Goal: Book appointment/travel/reservation

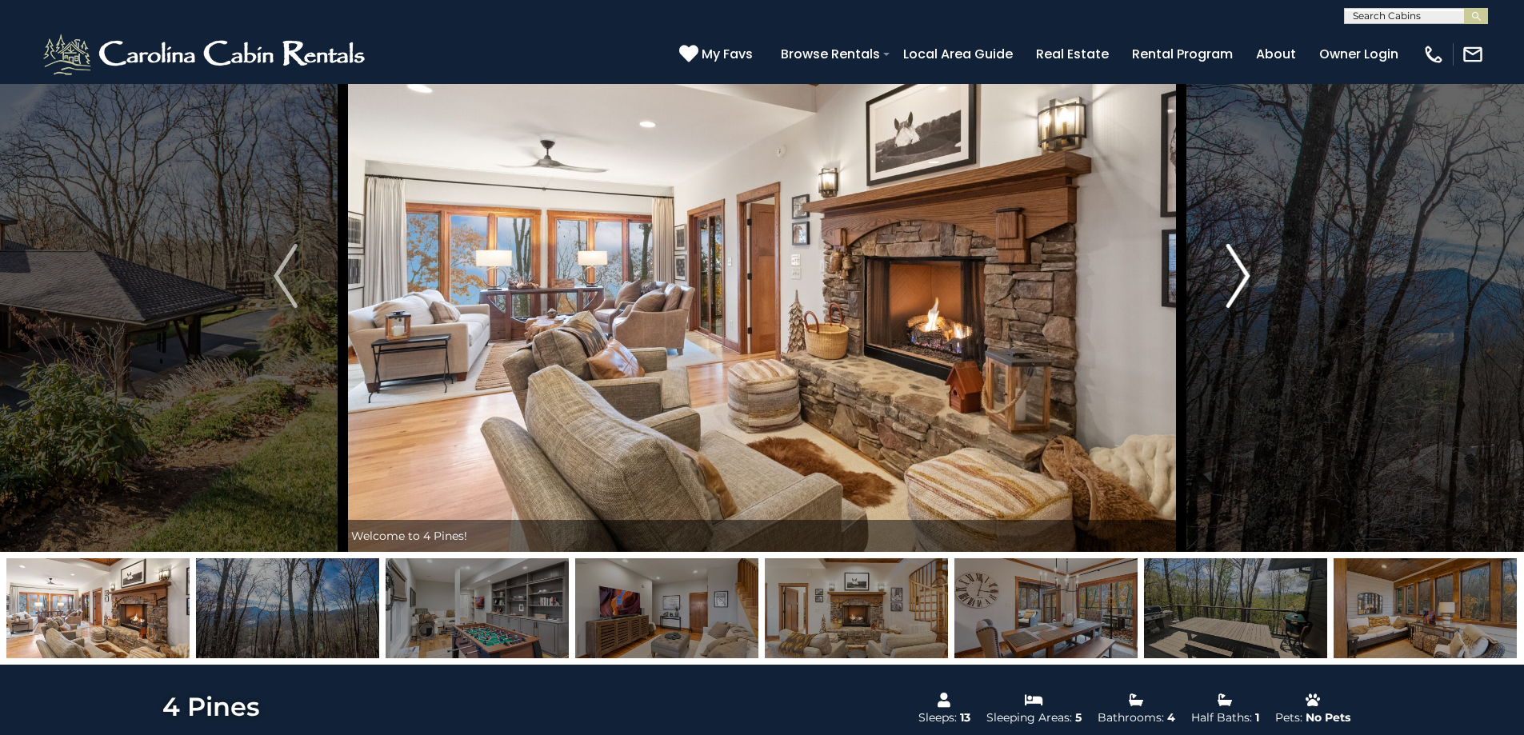
click at [1224, 280] on button "Next" at bounding box center [1238, 276] width 115 height 552
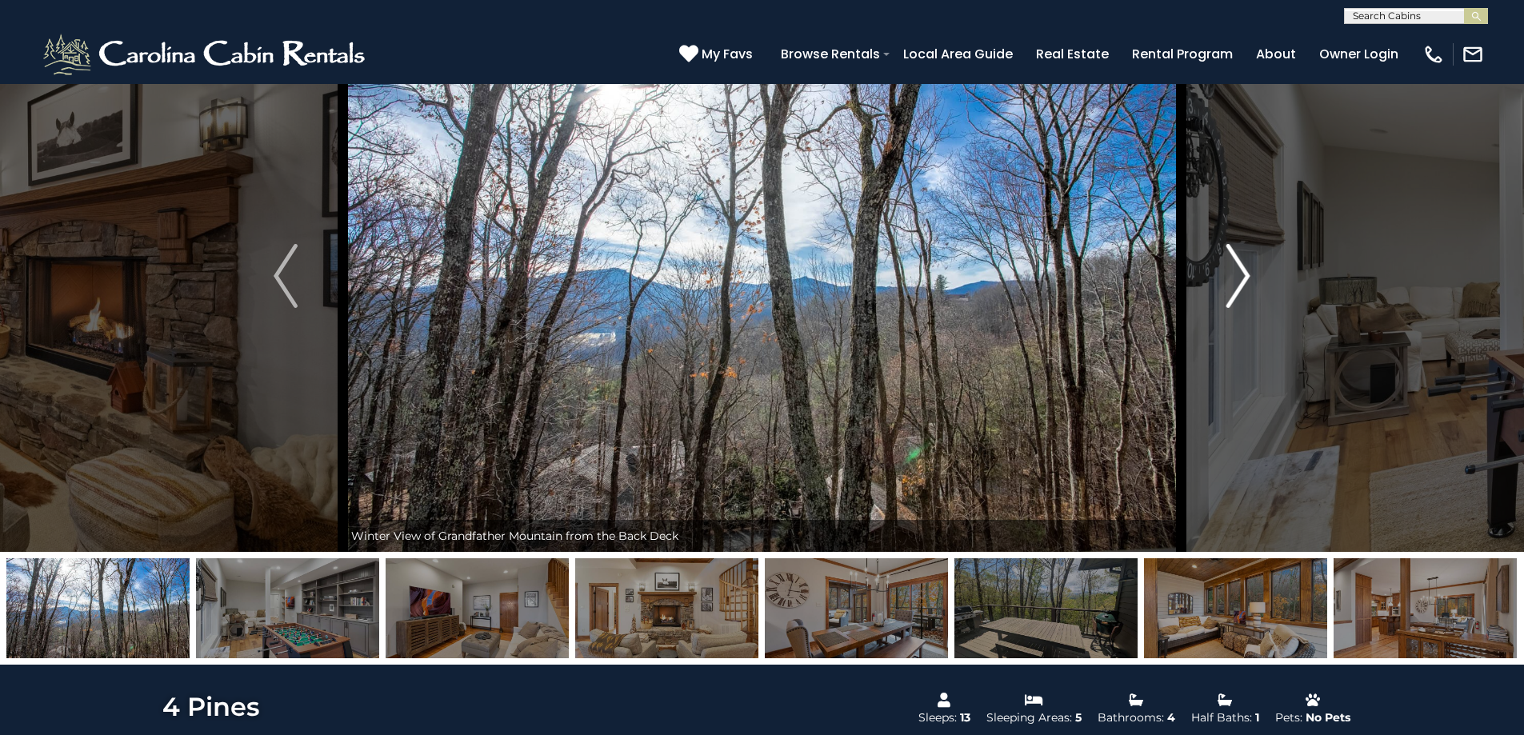
click at [1224, 280] on button "Next" at bounding box center [1238, 276] width 115 height 552
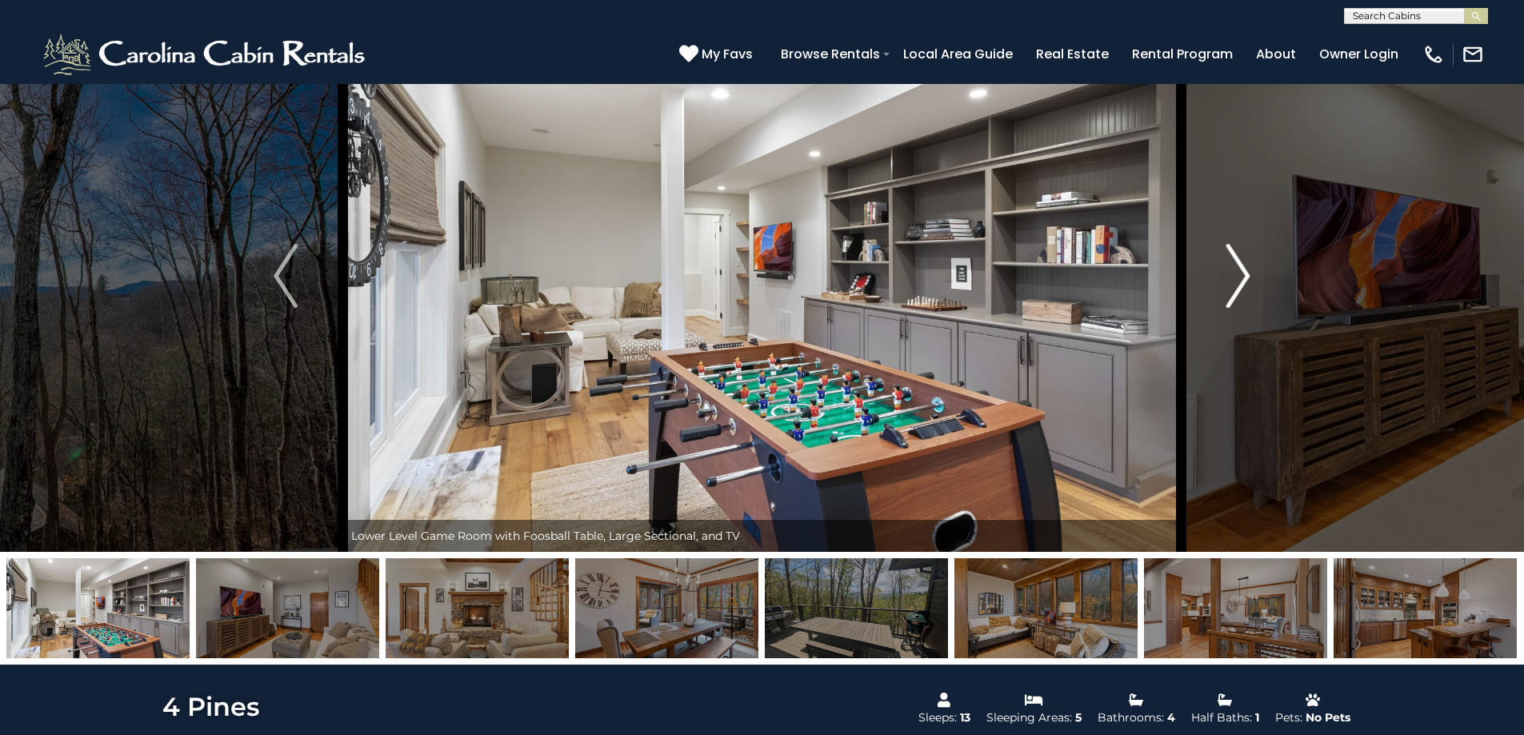
click at [1224, 280] on button "Next" at bounding box center [1238, 276] width 115 height 552
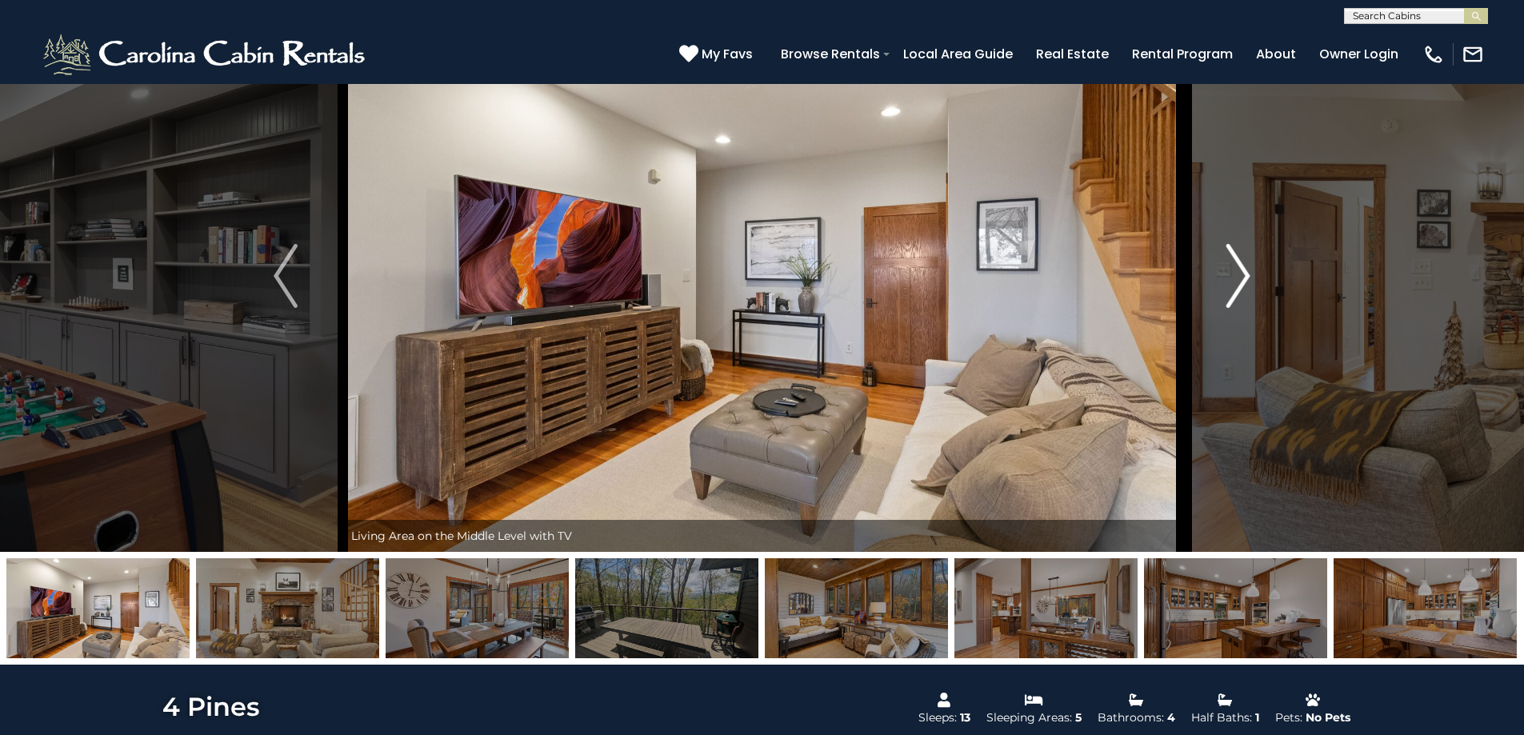
click at [1224, 280] on button "Next" at bounding box center [1238, 276] width 115 height 552
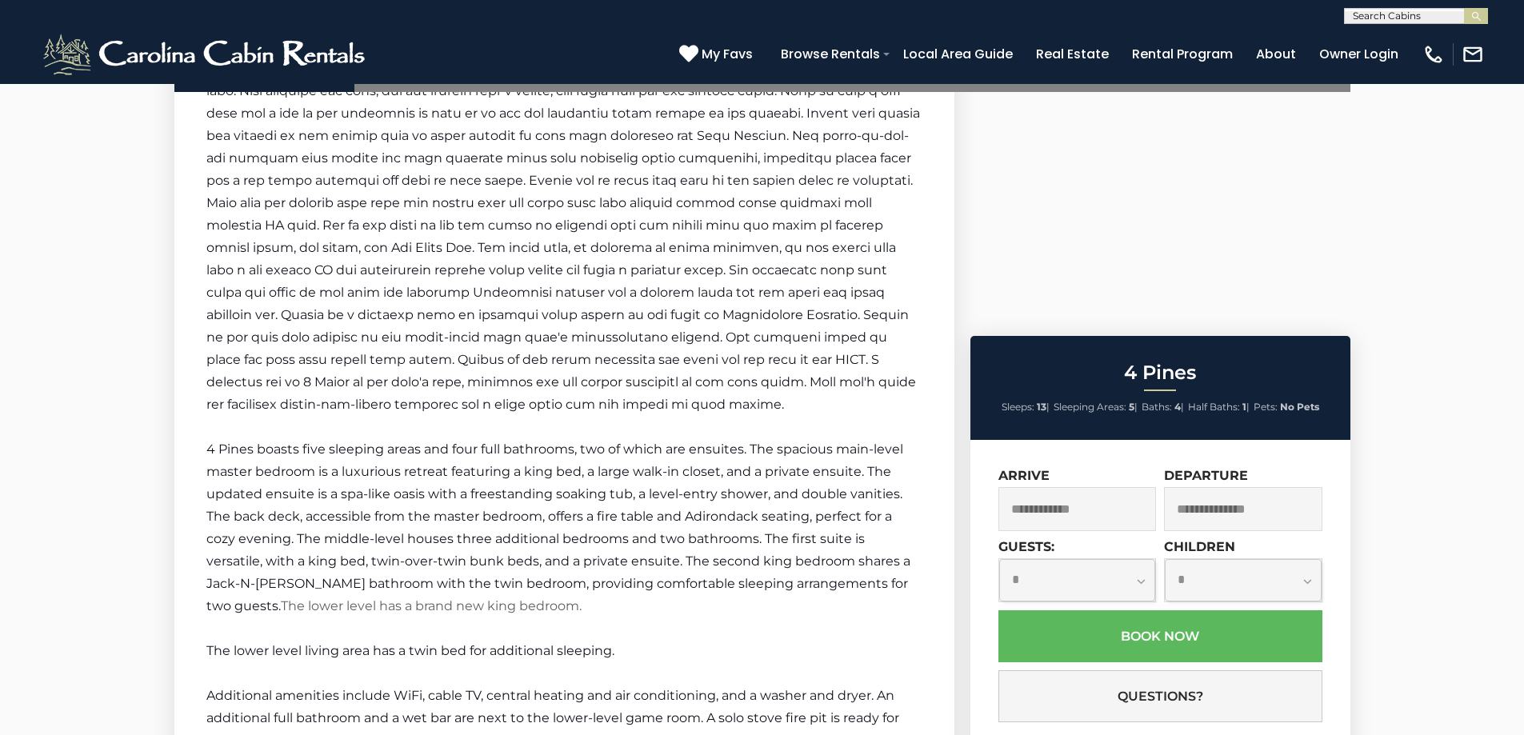
scroll to position [2640, 0]
click at [1059, 506] on input "text" at bounding box center [1077, 509] width 158 height 44
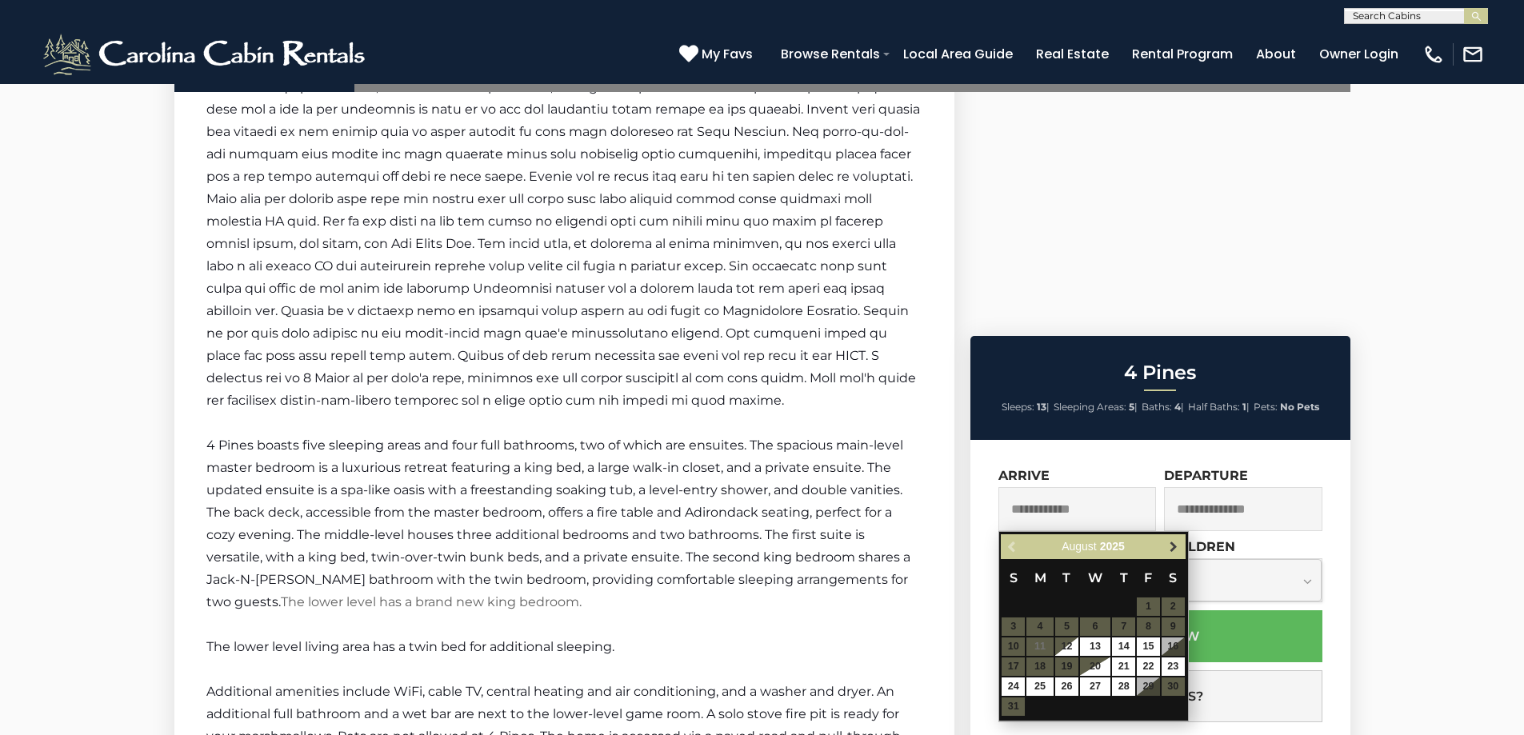
click at [1171, 550] on span "Next" at bounding box center [1173, 547] width 13 height 13
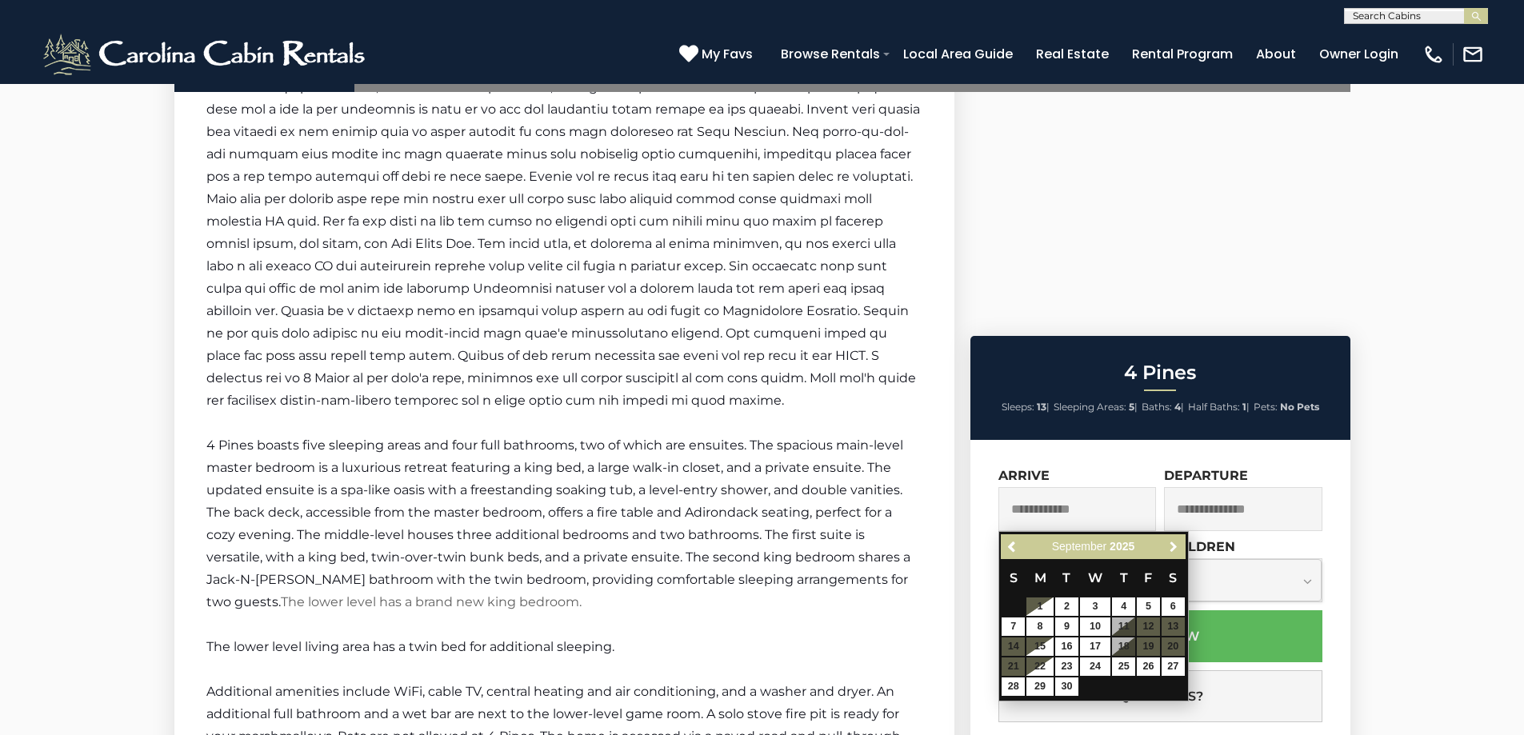
click at [1171, 550] on span "Next" at bounding box center [1173, 547] width 13 height 13
click at [1131, 650] on link "16" at bounding box center [1123, 647] width 23 height 18
type input "**********"
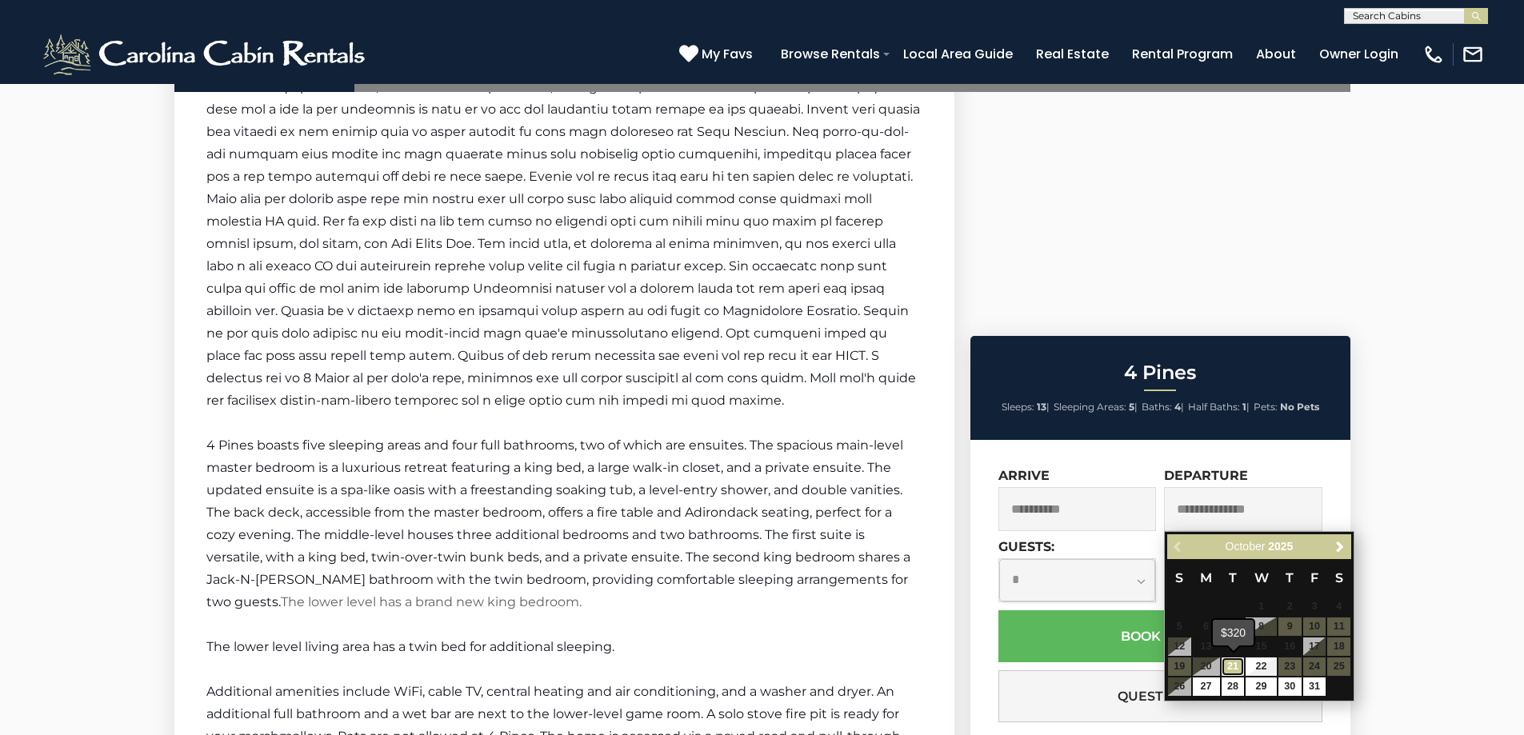
click at [1232, 669] on link "21" at bounding box center [1233, 667] width 23 height 18
type input "**********"
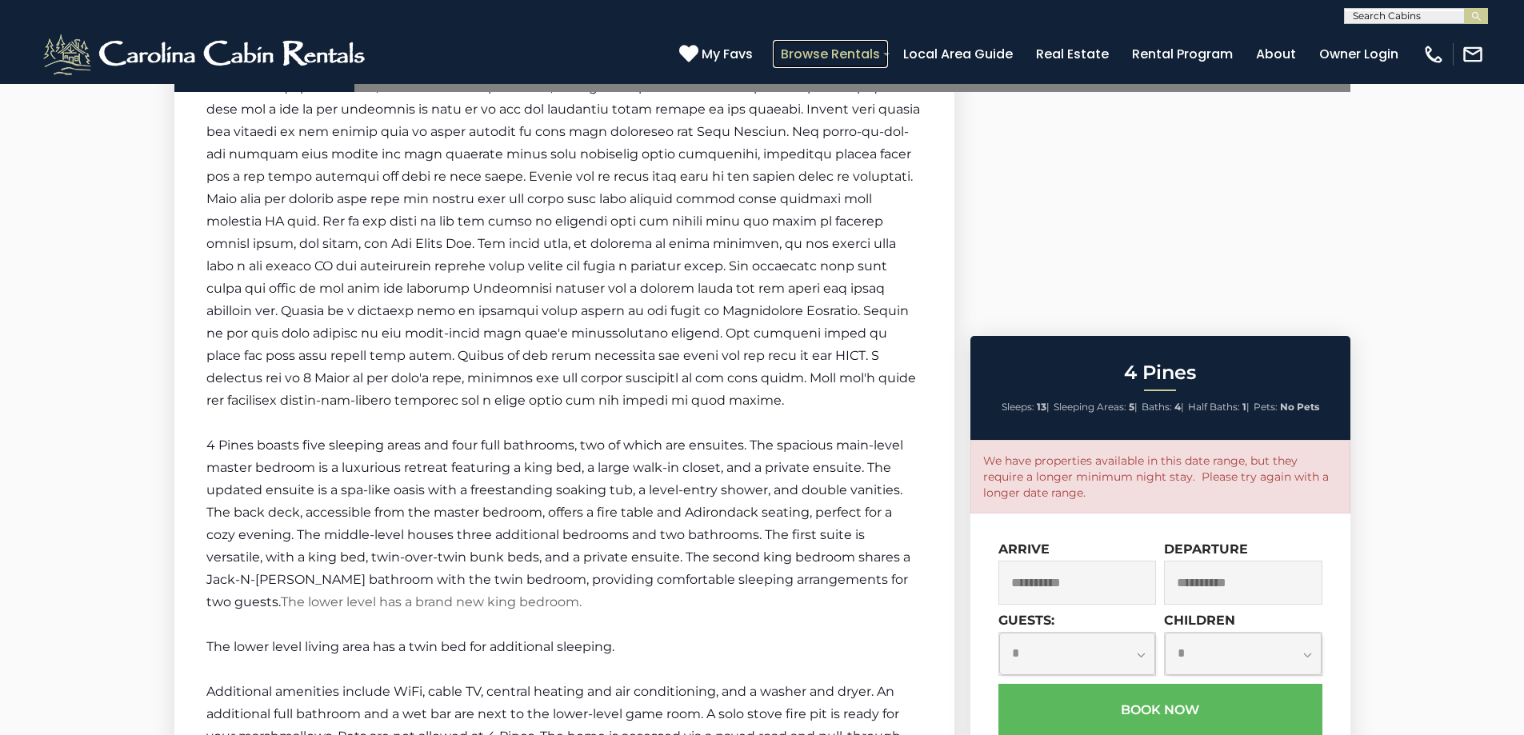
click at [821, 58] on link "Browse Rentals" at bounding box center [830, 54] width 115 height 28
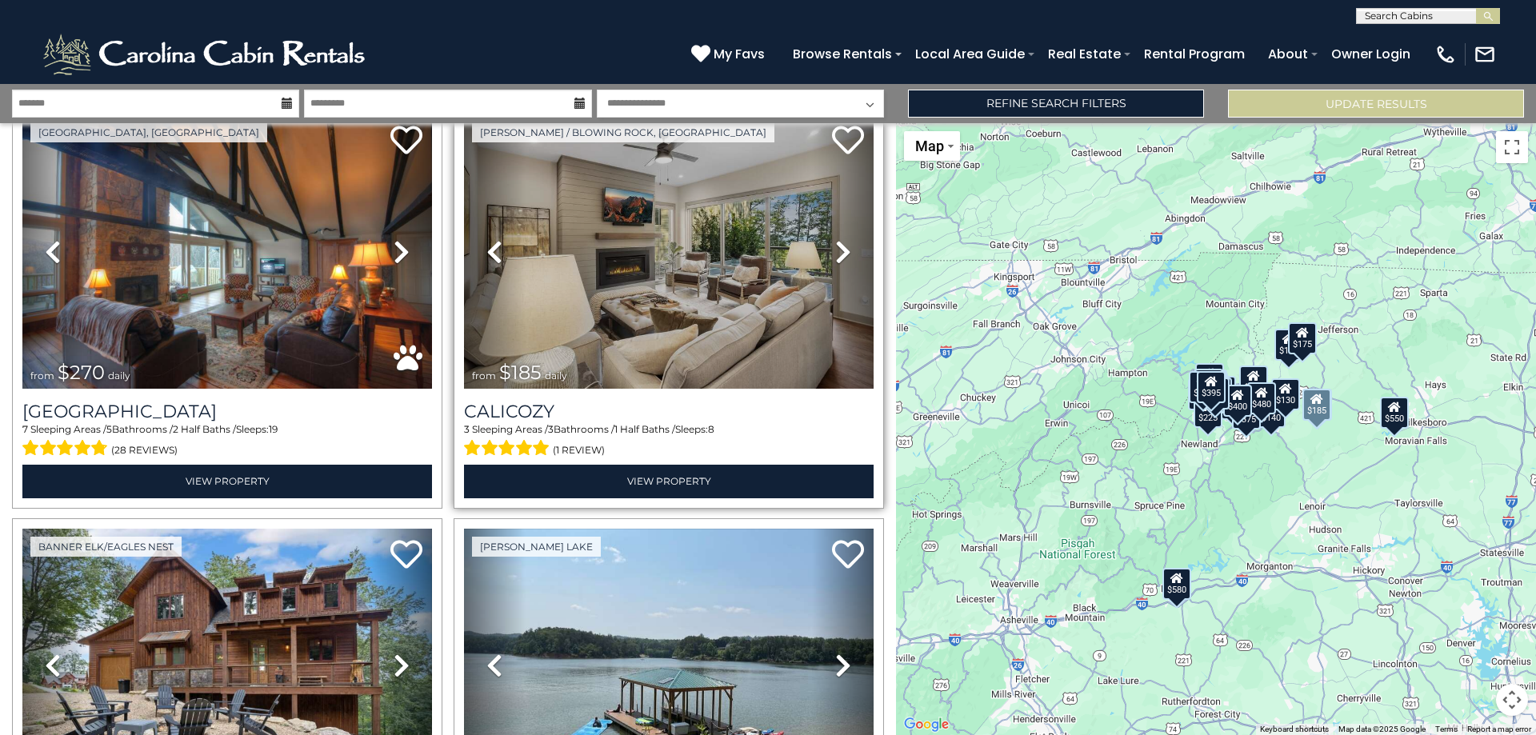
scroll to position [1680, 0]
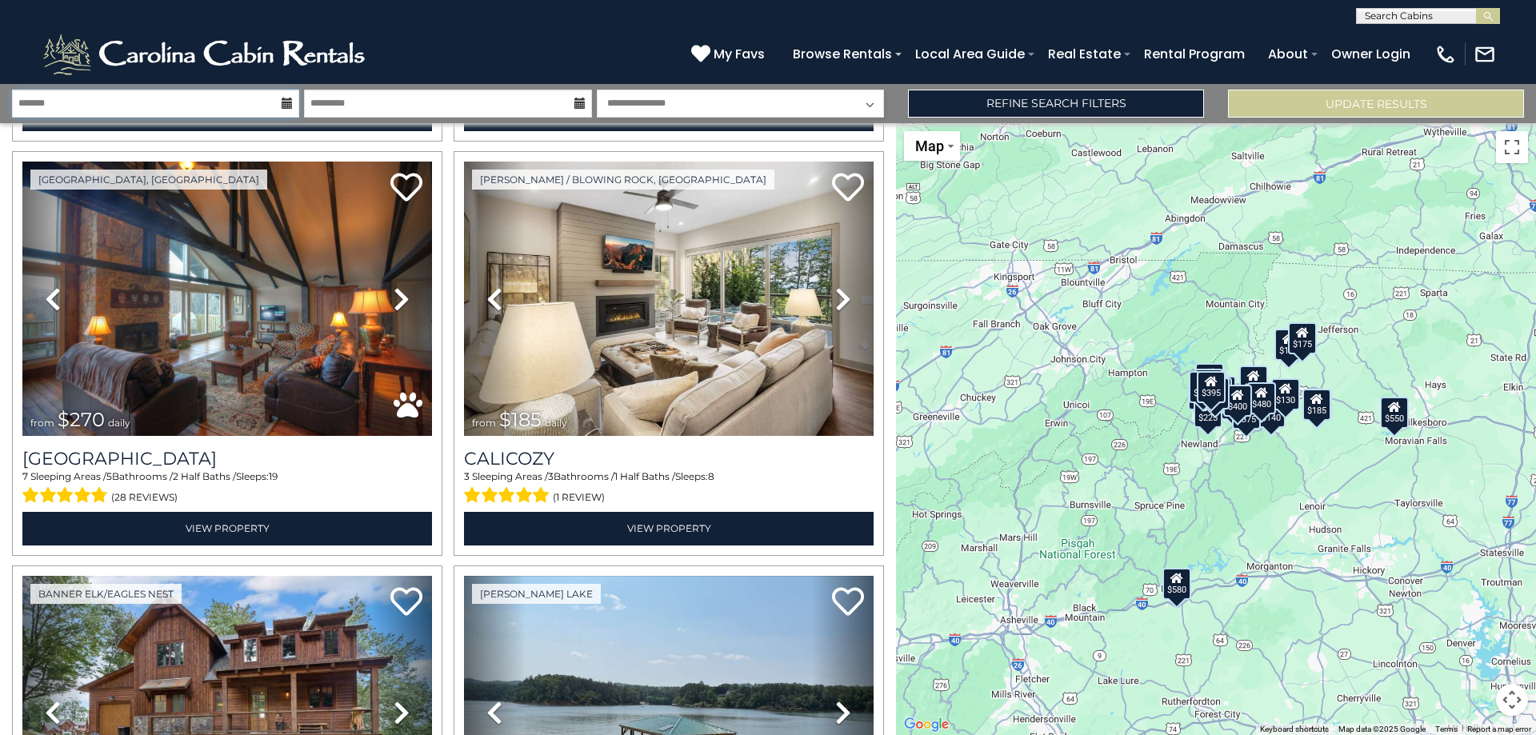
click at [254, 115] on input "text" at bounding box center [155, 104] width 287 height 28
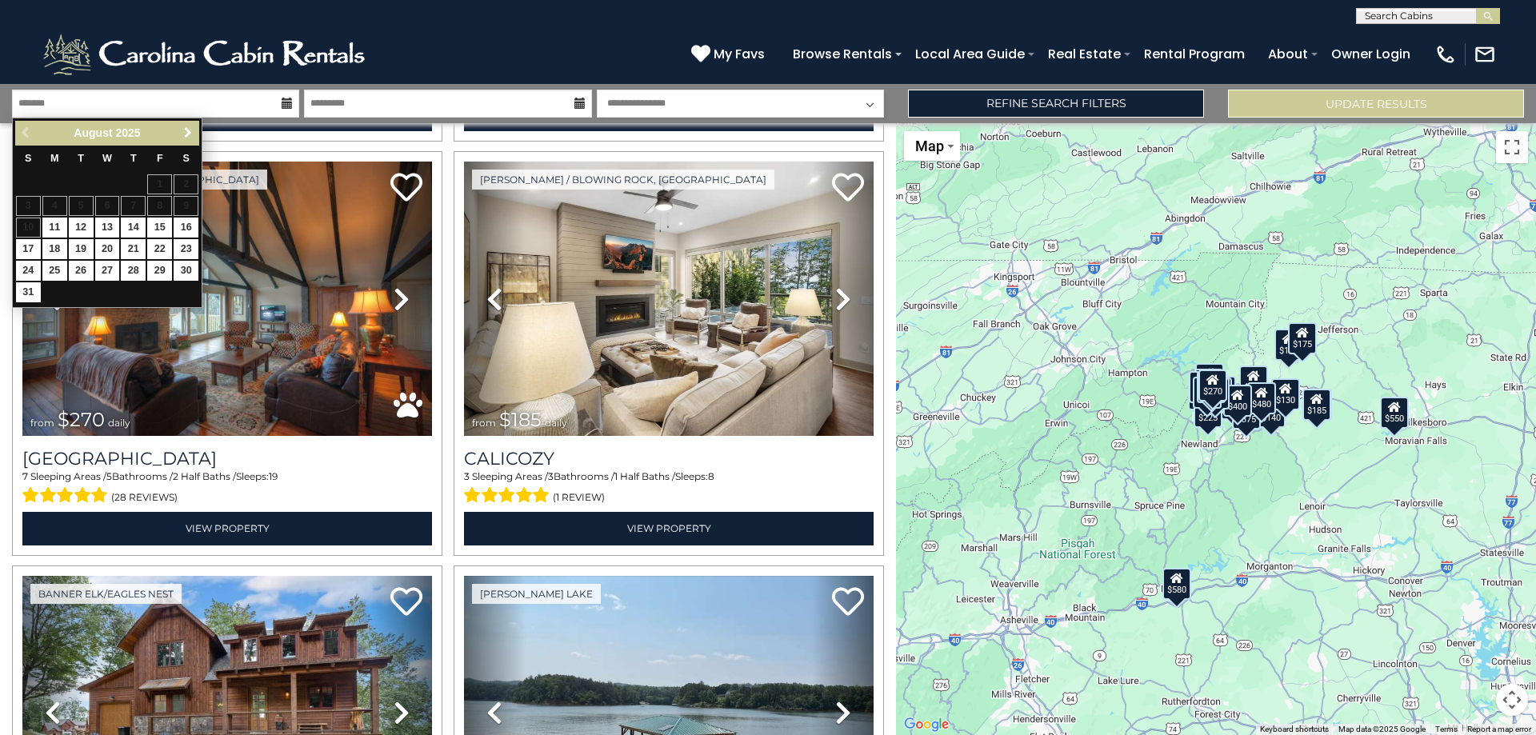
click at [186, 134] on span "Next" at bounding box center [188, 132] width 13 height 13
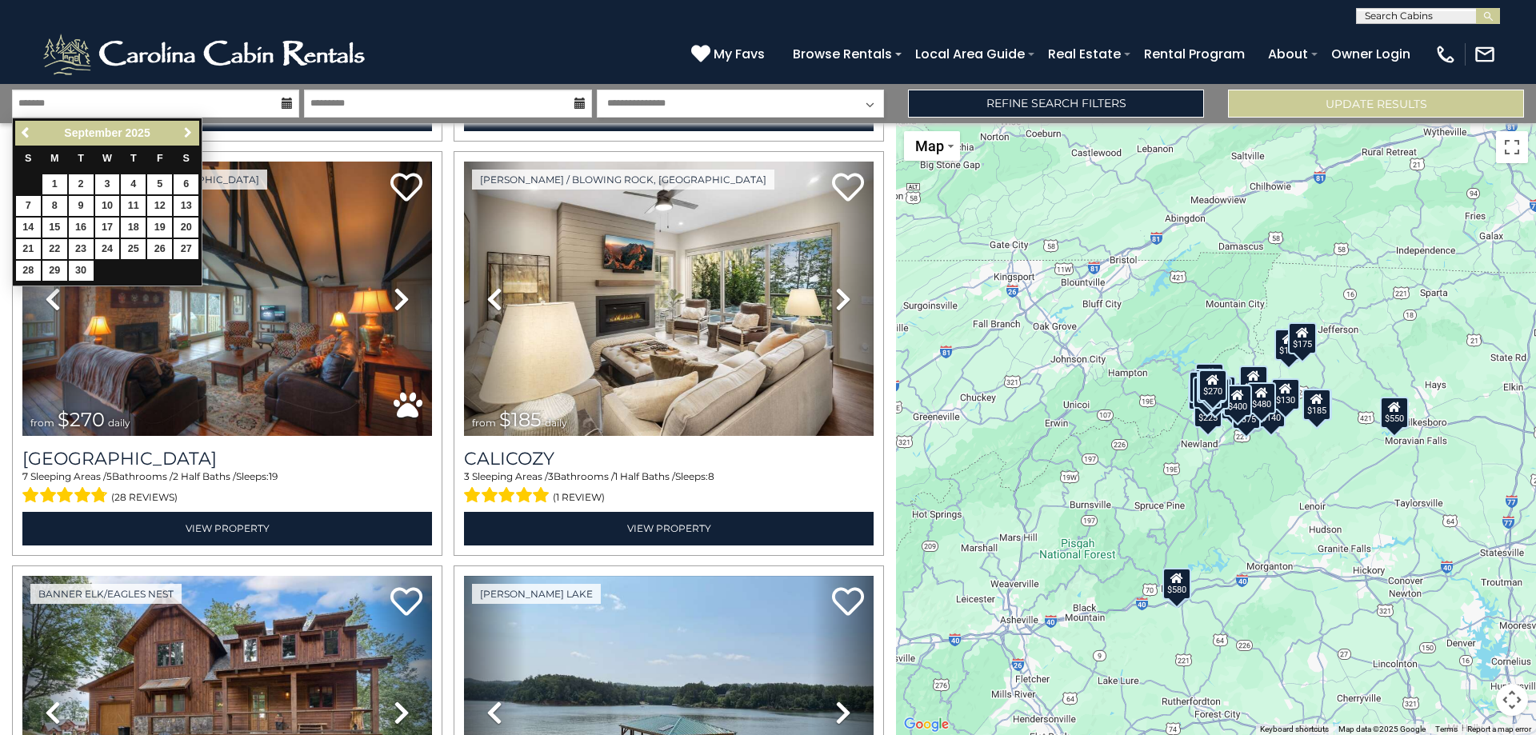
click at [186, 134] on span "Next" at bounding box center [188, 132] width 13 height 13
click at [159, 221] on link "17" at bounding box center [159, 228] width 25 height 20
type input "********"
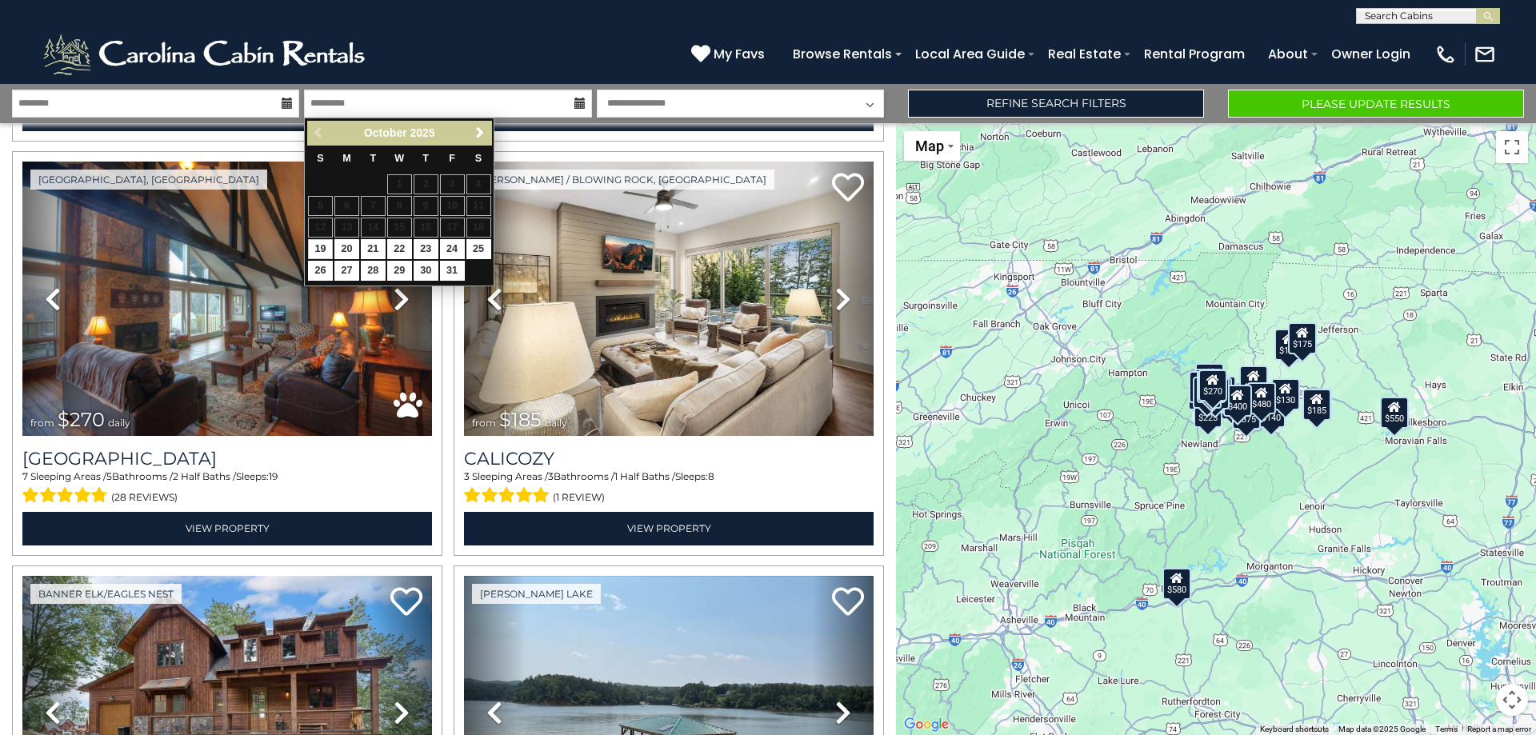
click at [574, 106] on icon at bounding box center [579, 103] width 11 height 11
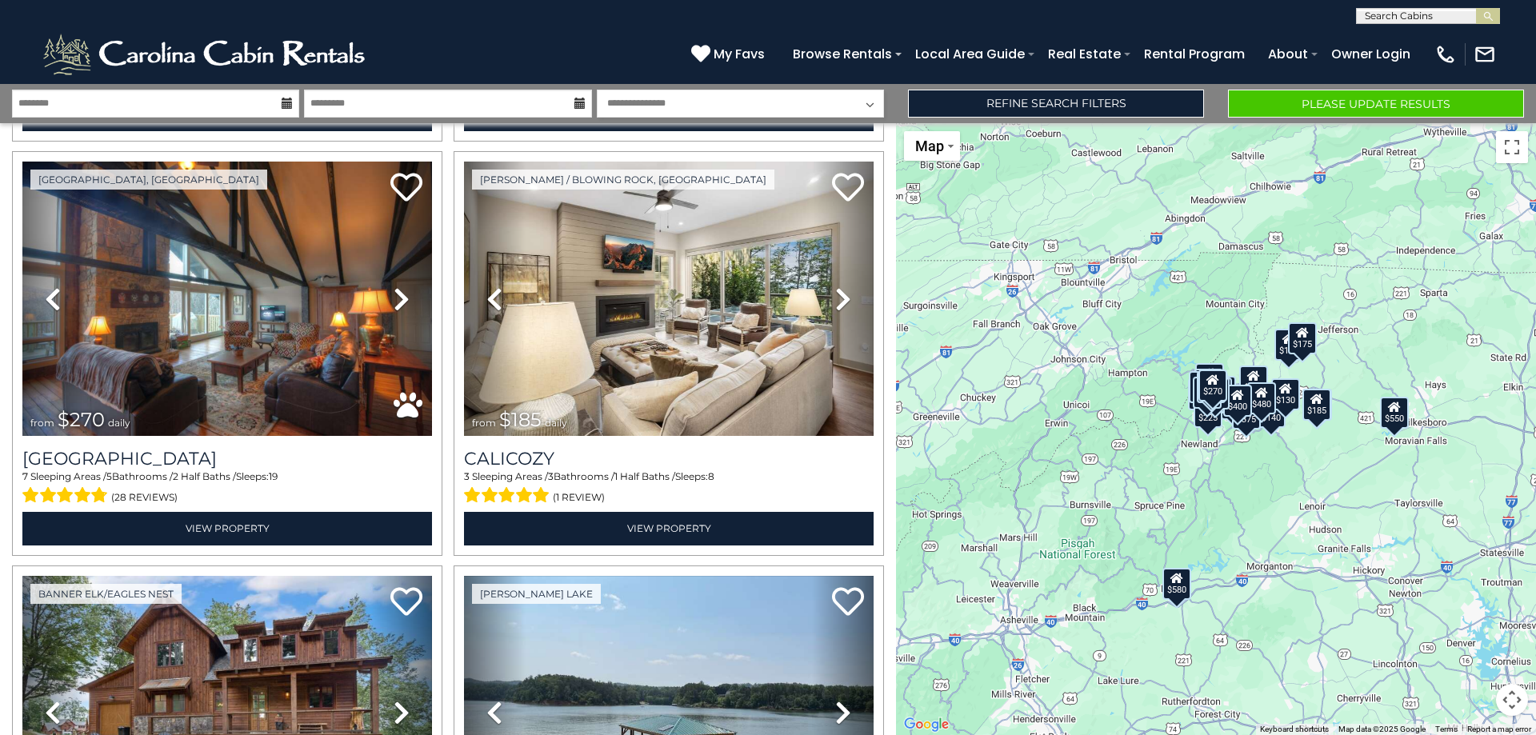
click at [574, 104] on icon at bounding box center [579, 103] width 11 height 11
click at [581, 101] on icon at bounding box center [579, 103] width 11 height 11
click at [470, 110] on input "text" at bounding box center [447, 104] width 287 height 28
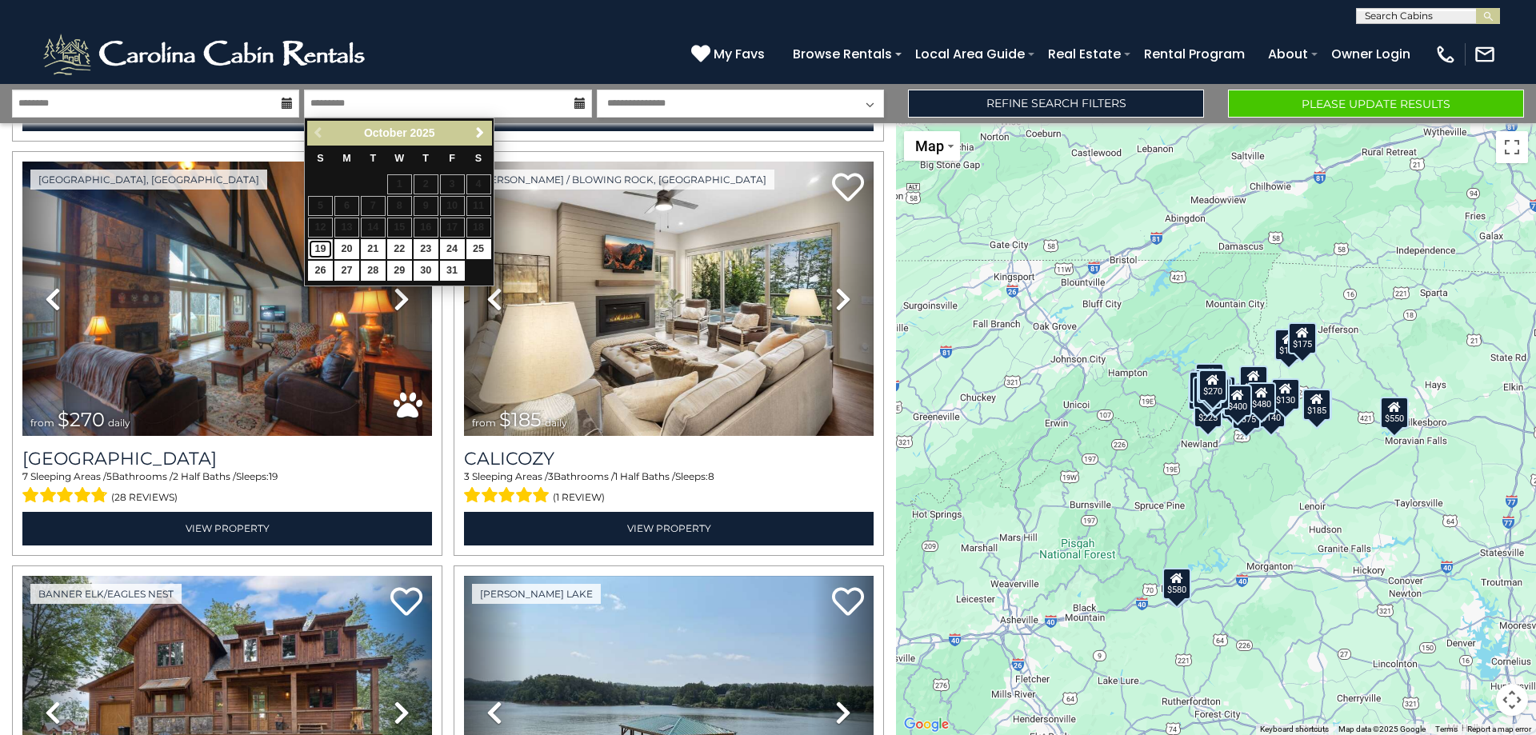
click at [321, 244] on link "19" at bounding box center [320, 249] width 25 height 20
type input "********"
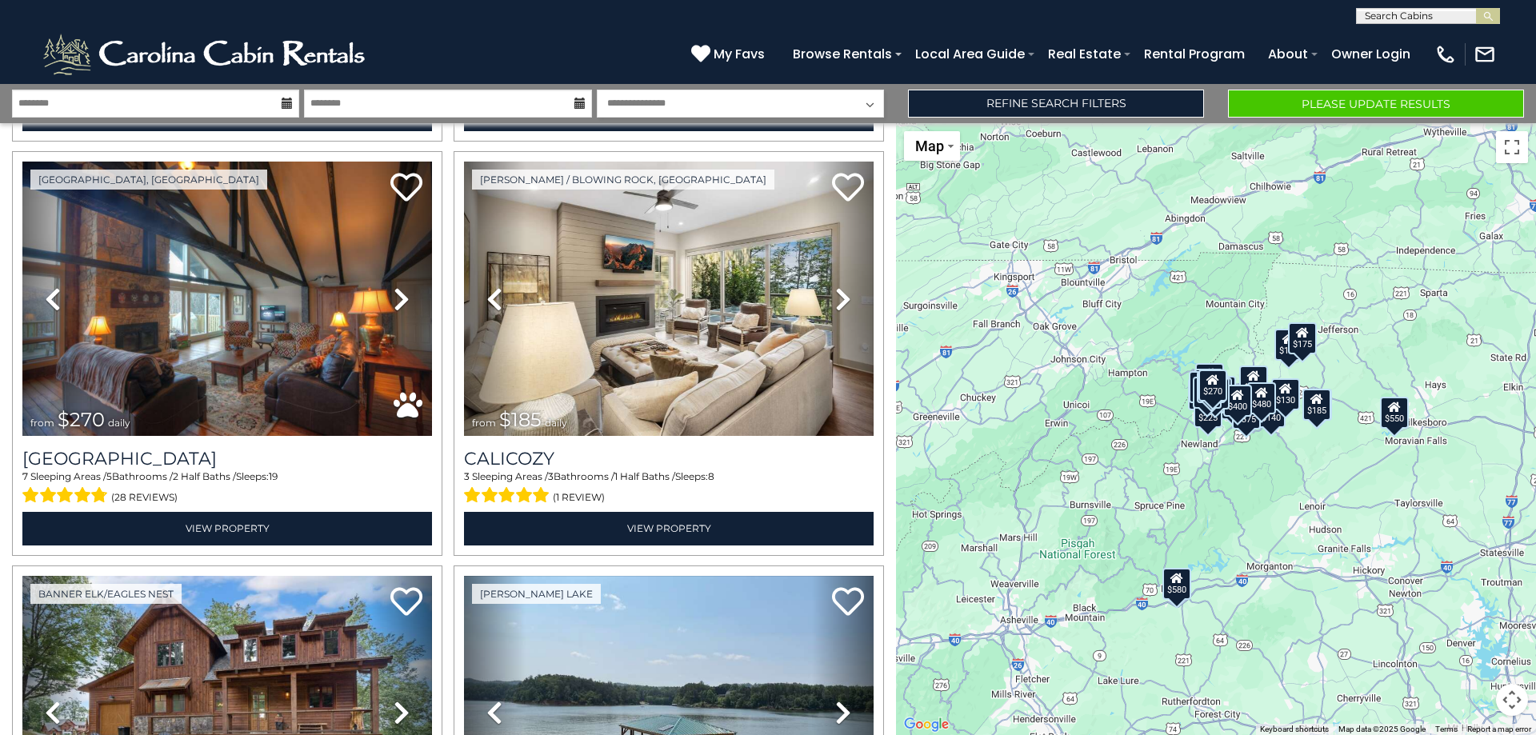
click at [774, 110] on select "**********" at bounding box center [740, 104] width 287 height 28
click at [777, 110] on select "**********" at bounding box center [740, 104] width 287 height 28
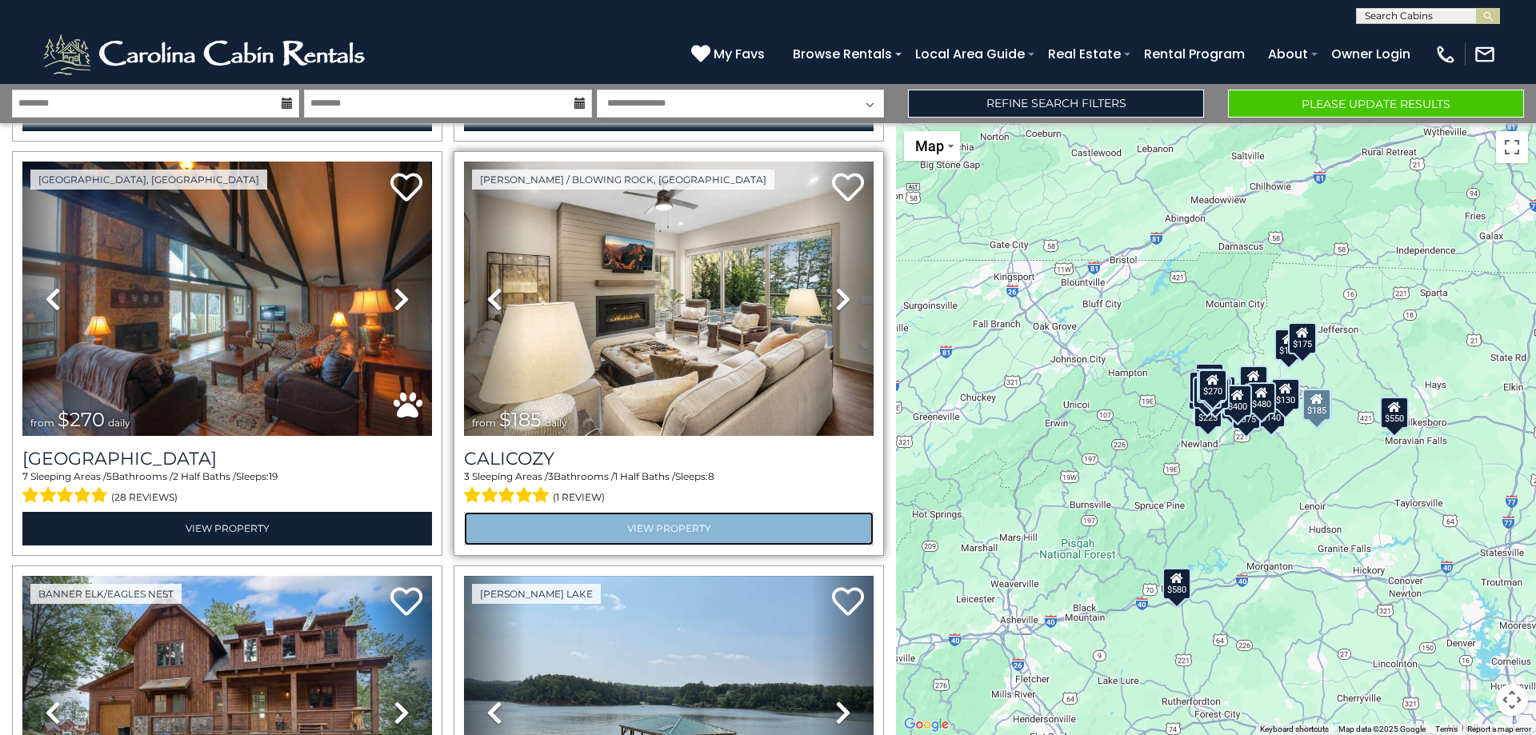
click at [740, 512] on link "View Property" at bounding box center [669, 528] width 410 height 33
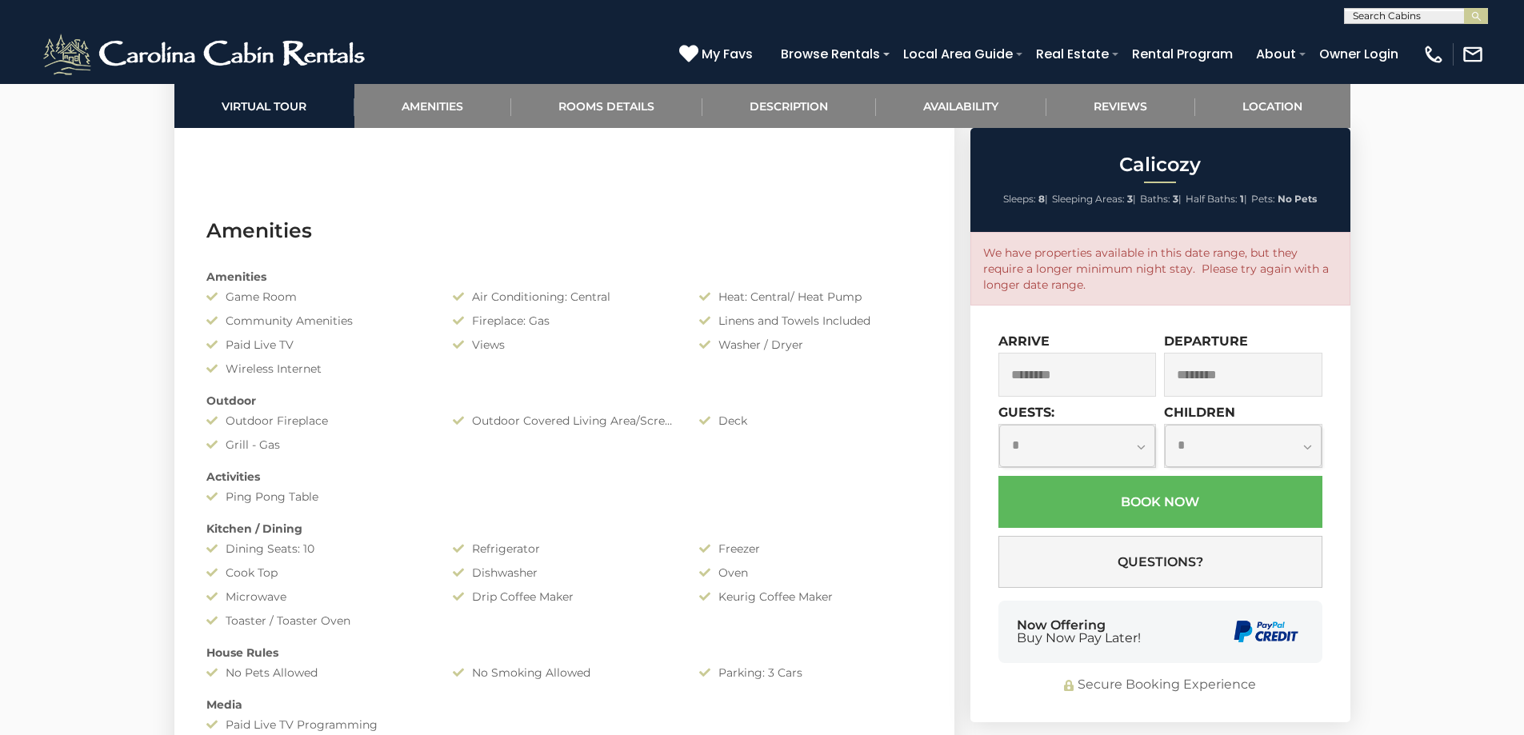
scroll to position [960, 0]
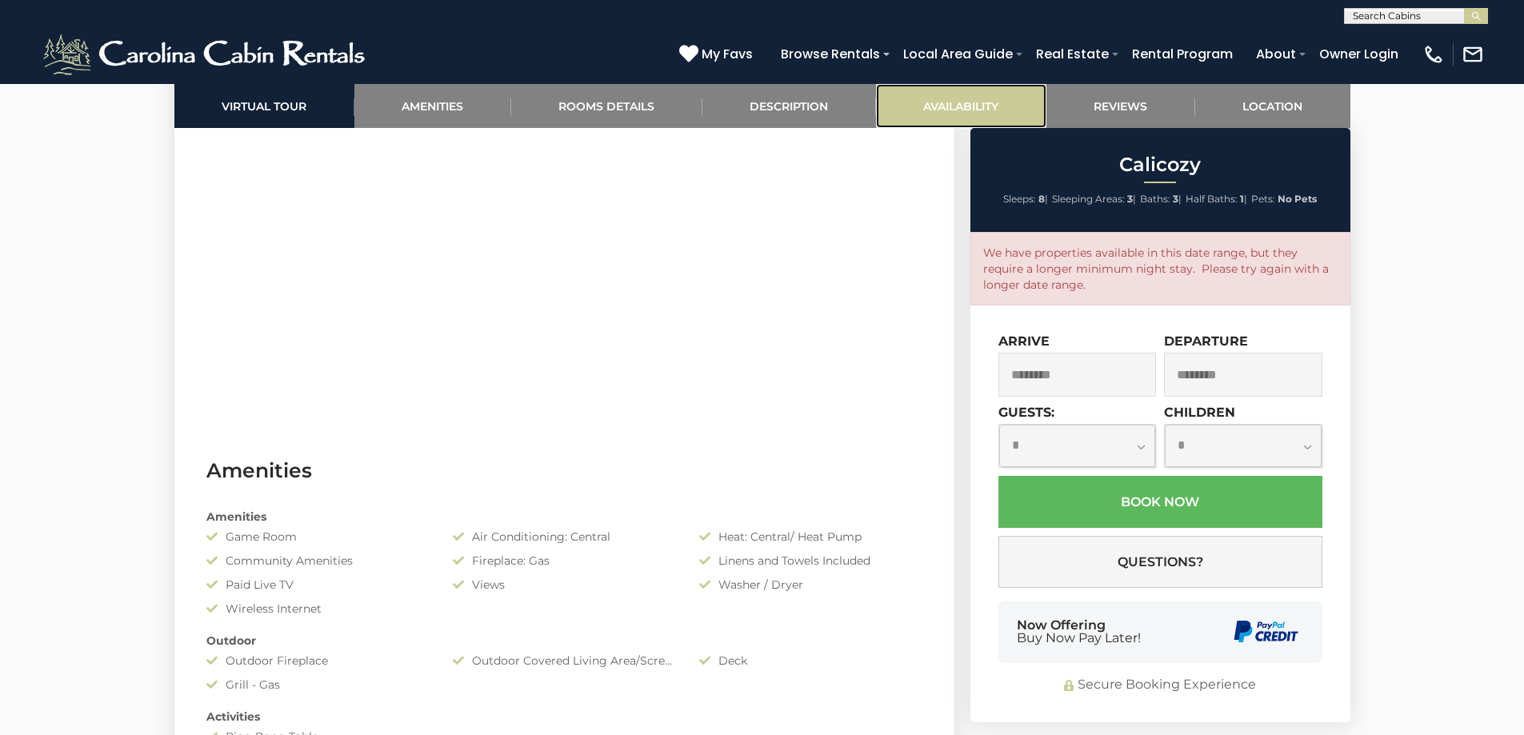
click at [957, 98] on link "Availability" at bounding box center [961, 106] width 170 height 44
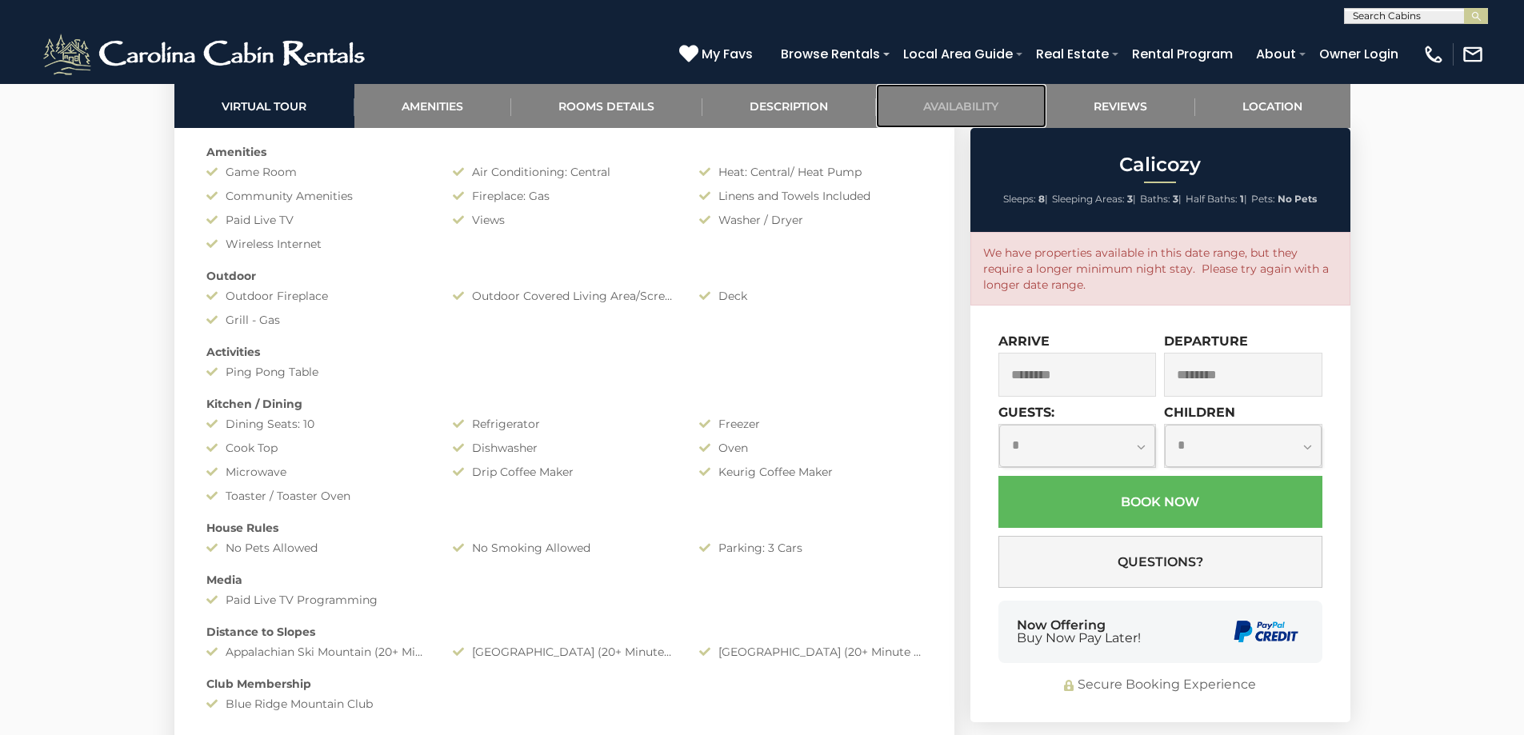
scroll to position [1115, 0]
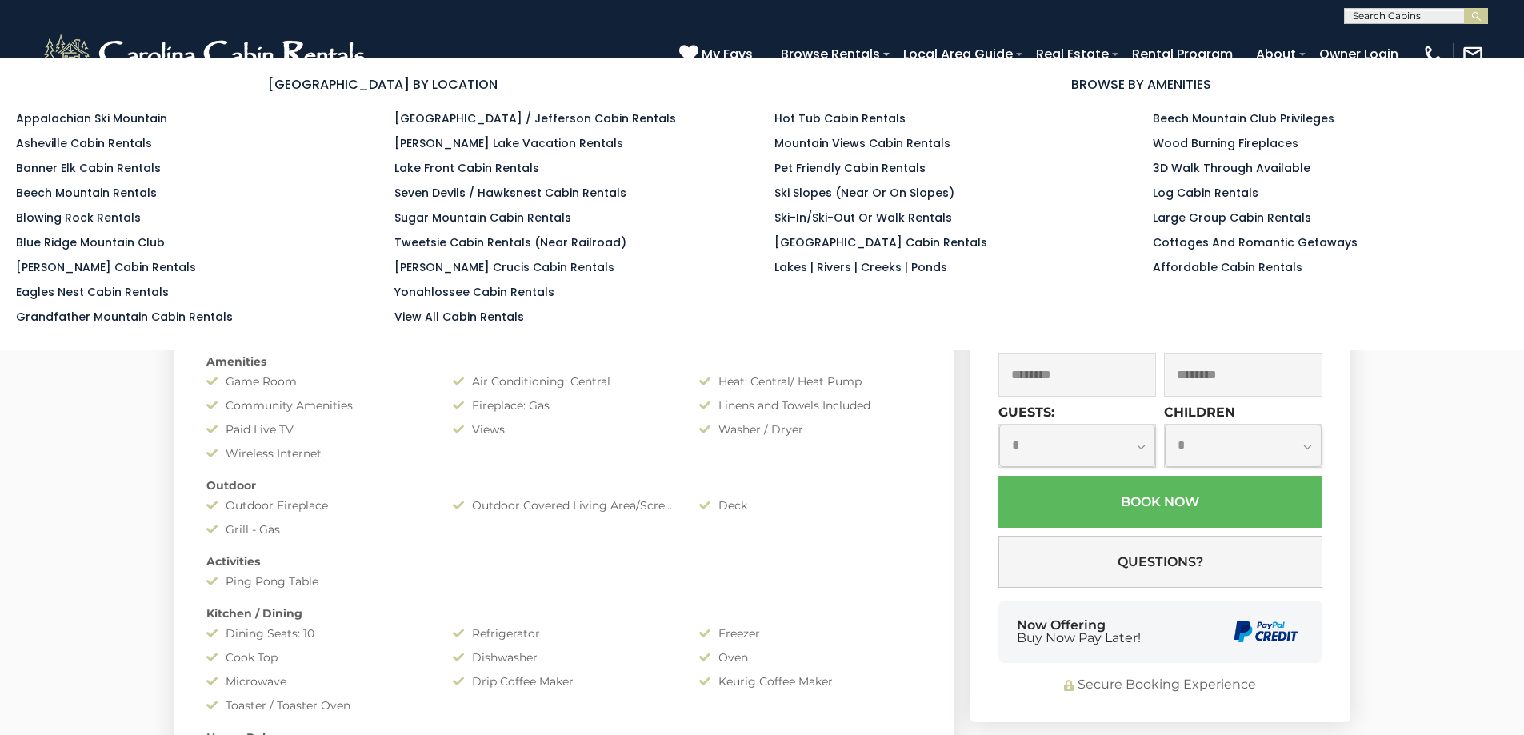
click at [858, 60] on section "[GEOGRAPHIC_DATA] BY LOCATION Appalachian Ski Mountain Asheville Cabin Rentals …" at bounding box center [762, 203] width 1524 height 291
click at [858, 50] on link "Browse Rentals" at bounding box center [830, 54] width 115 height 28
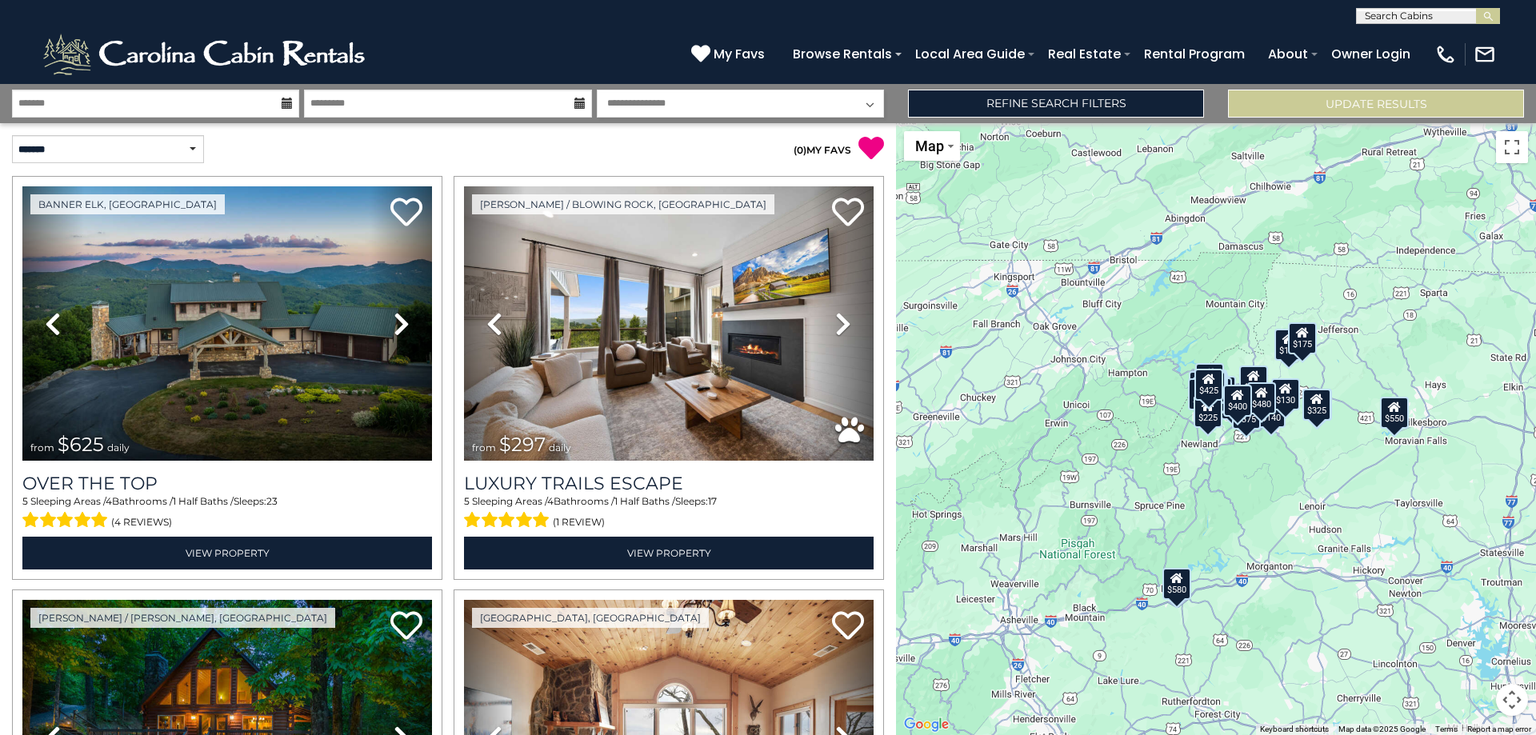
click at [286, 106] on icon at bounding box center [287, 103] width 11 height 11
click at [235, 118] on div "**********" at bounding box center [768, 103] width 1536 height 39
click at [230, 104] on input "text" at bounding box center [155, 104] width 287 height 28
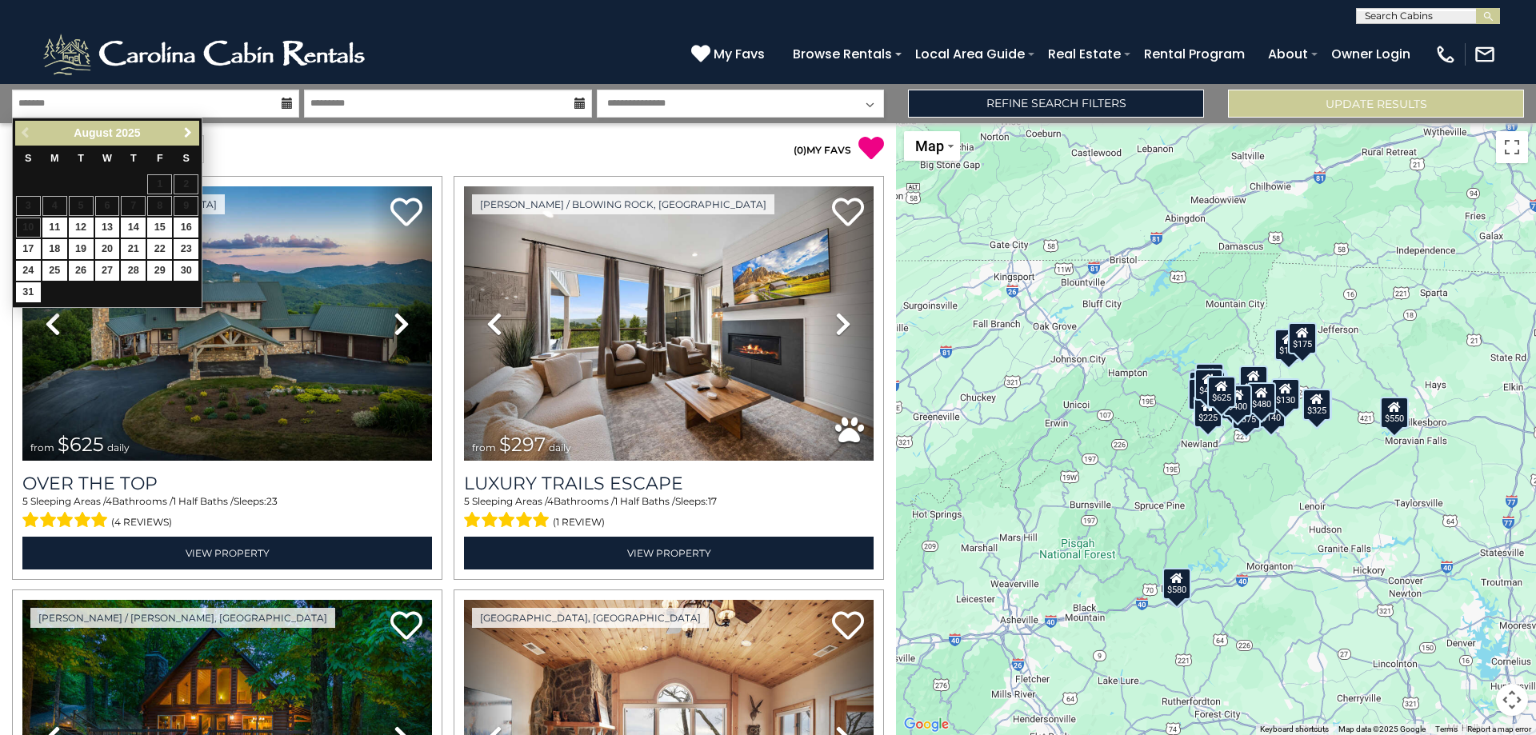
click at [190, 128] on span "Next" at bounding box center [188, 132] width 13 height 13
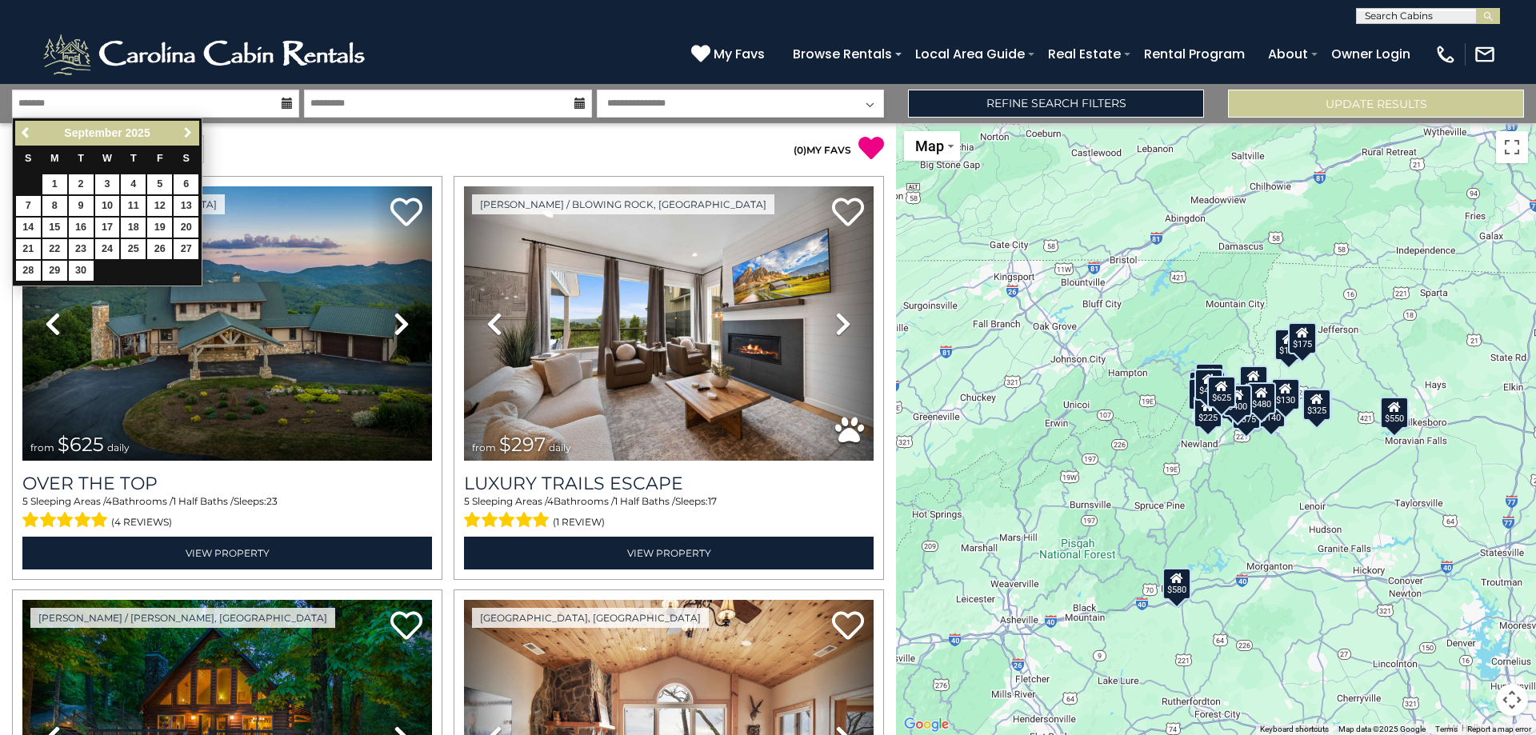
click at [190, 128] on span "Next" at bounding box center [188, 132] width 13 height 13
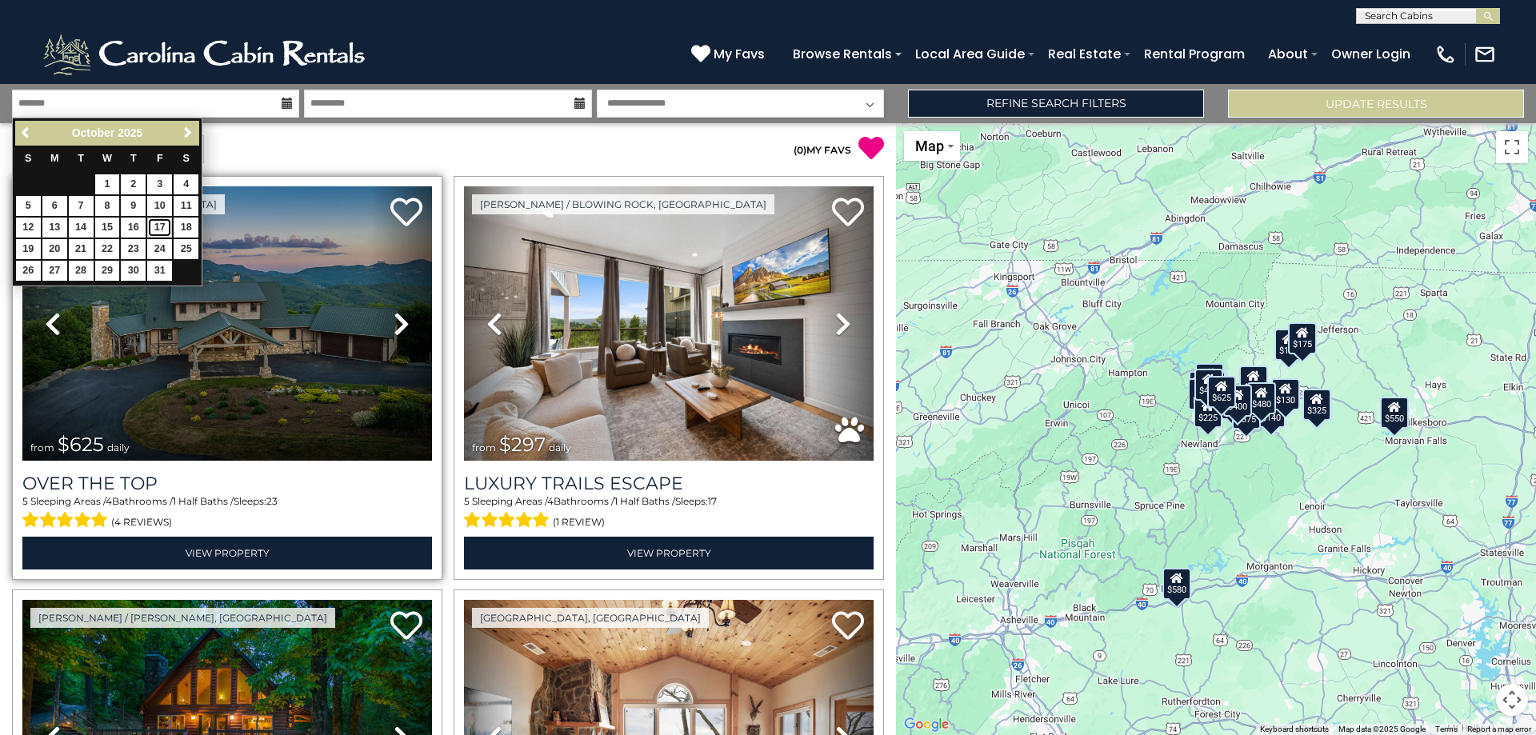
click at [160, 228] on link "17" at bounding box center [159, 228] width 25 height 20
type input "********"
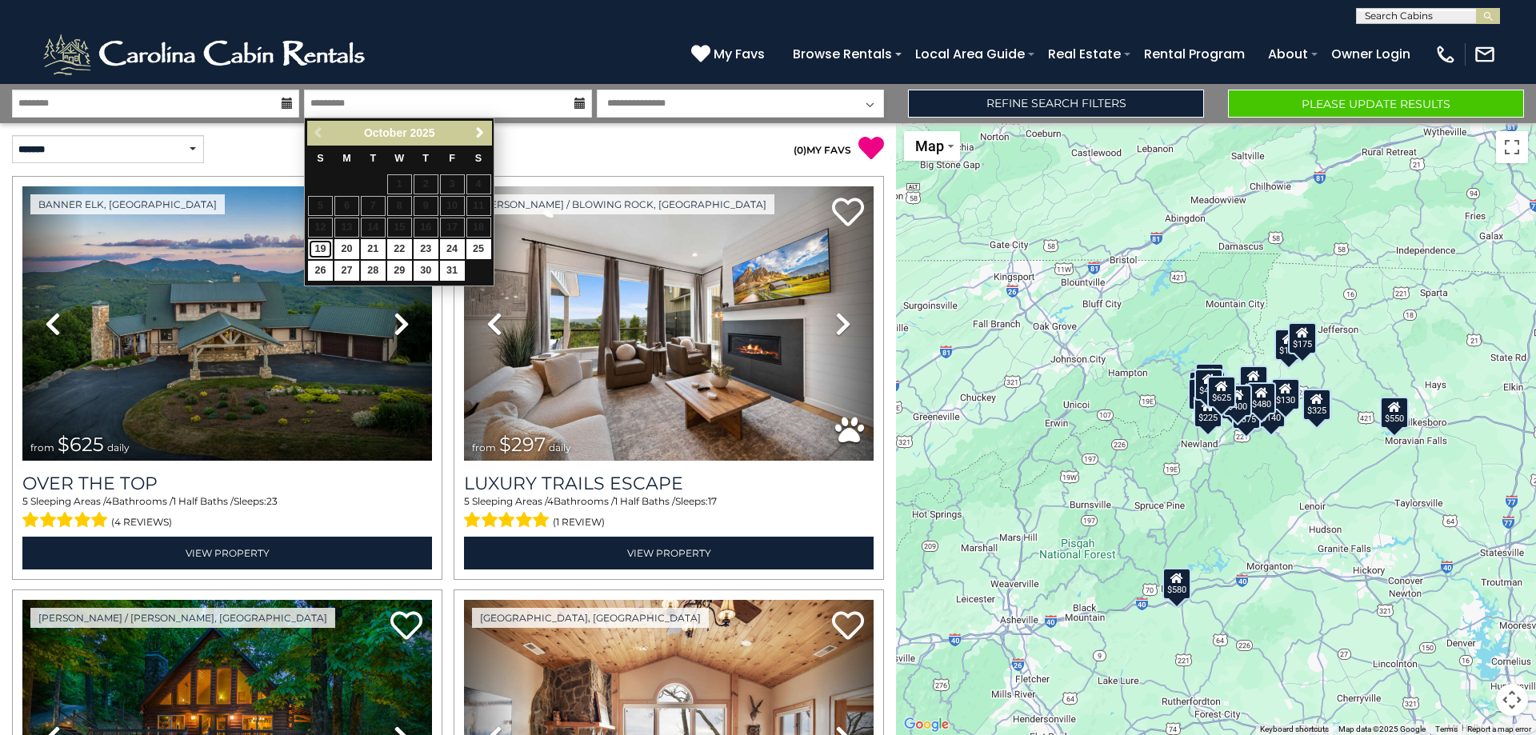
click at [322, 246] on link "19" at bounding box center [320, 249] width 25 height 20
type input "********"
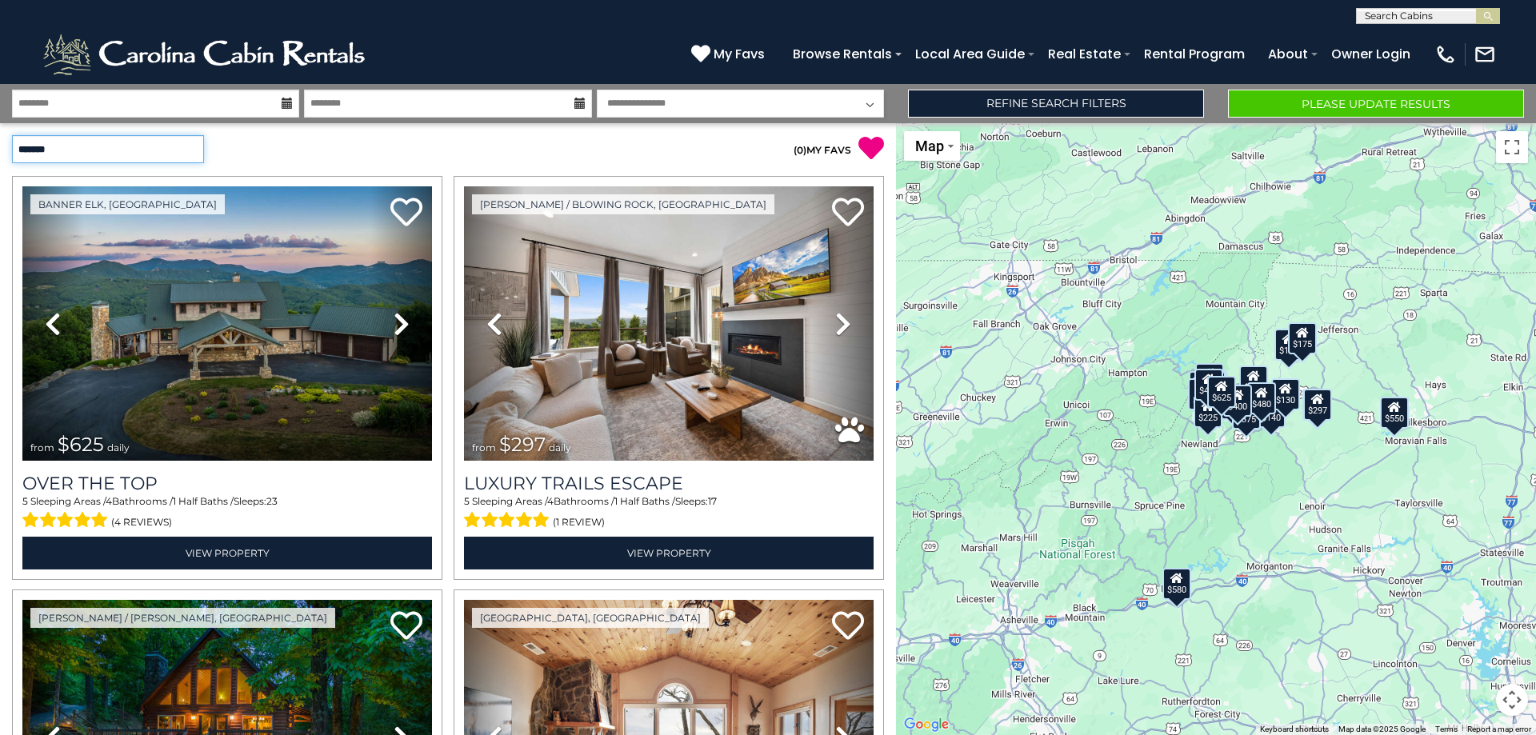
click at [194, 147] on select "**********" at bounding box center [108, 149] width 192 height 28
select select "**********"
click at [12, 135] on select "**********" at bounding box center [108, 149] width 192 height 28
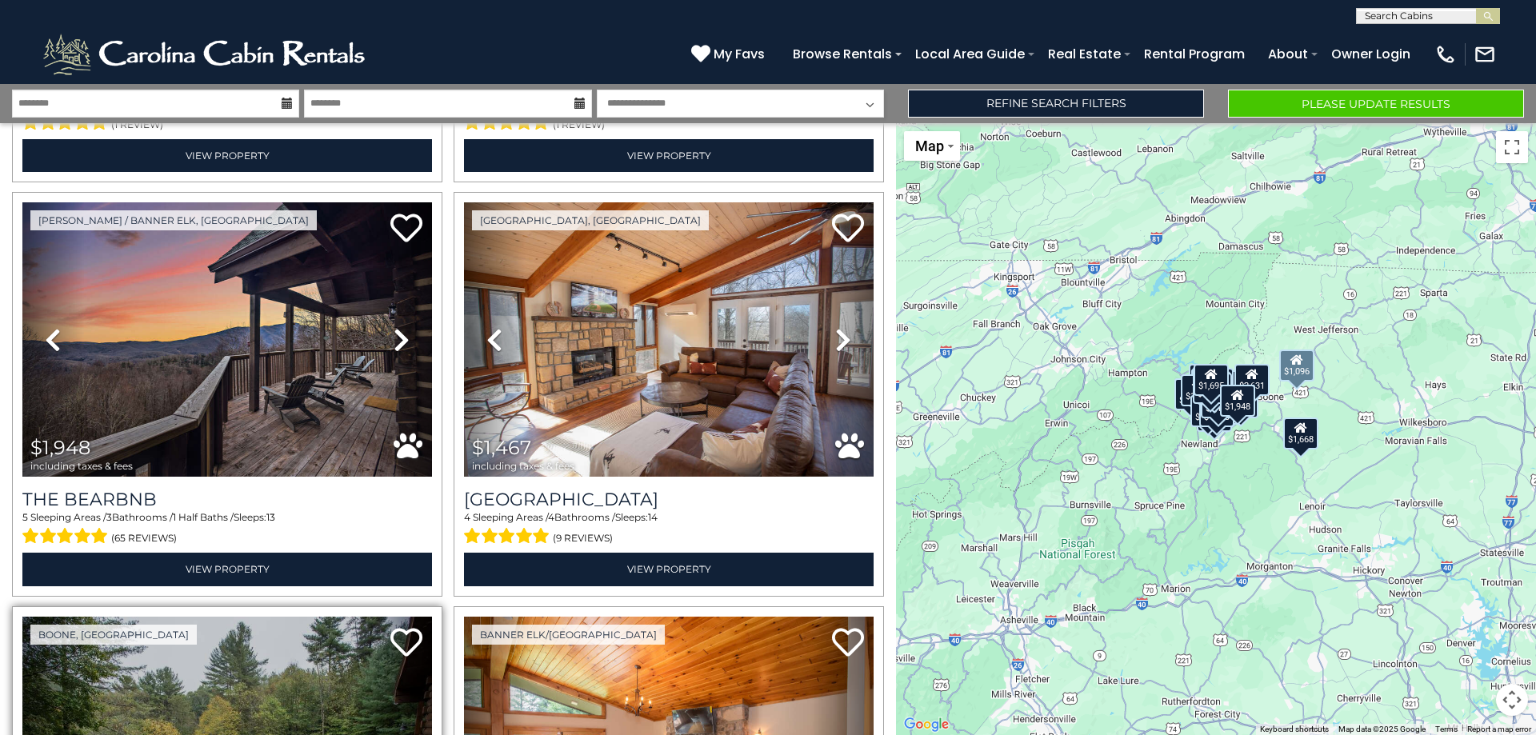
scroll to position [2880, 0]
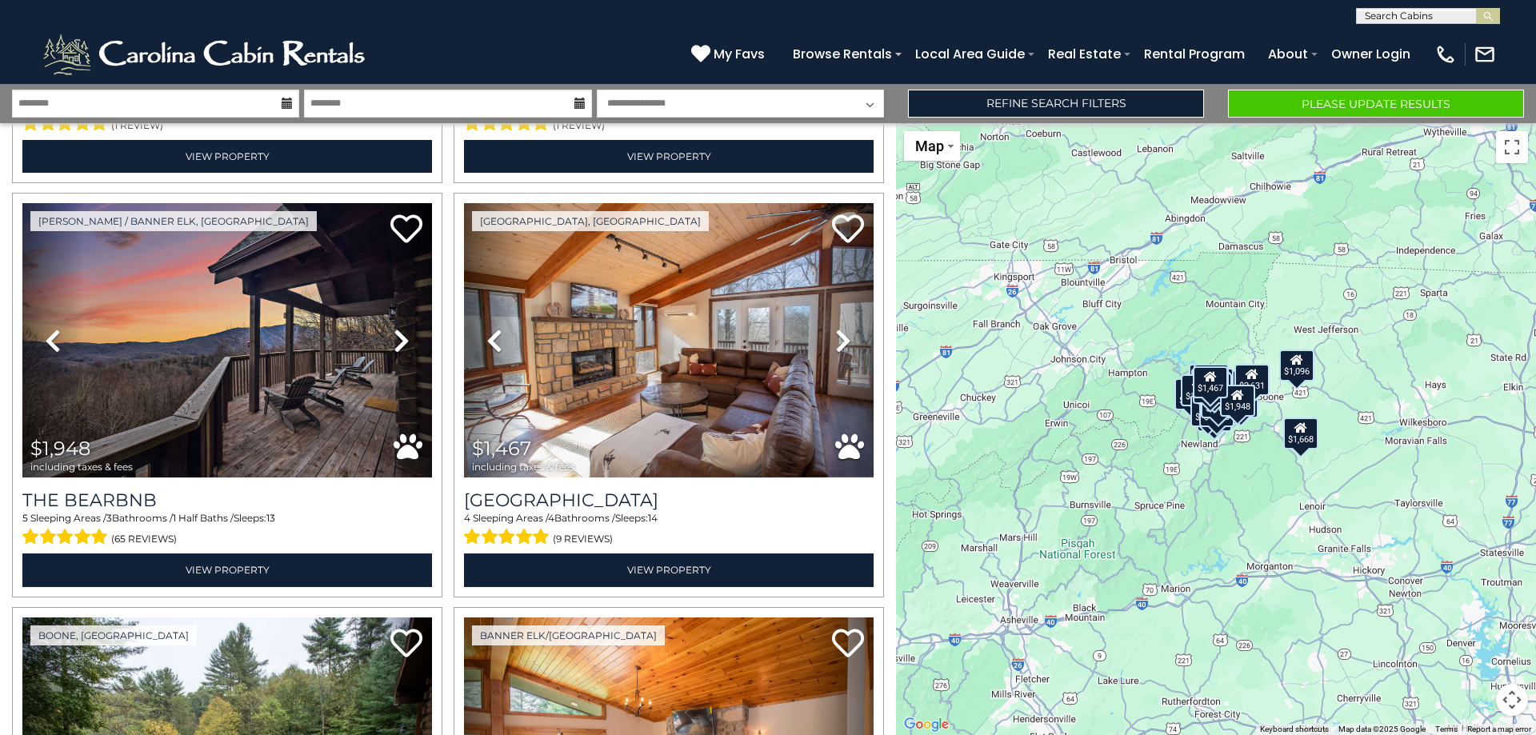
click at [1260, 378] on div "$2,631" at bounding box center [1251, 379] width 35 height 32
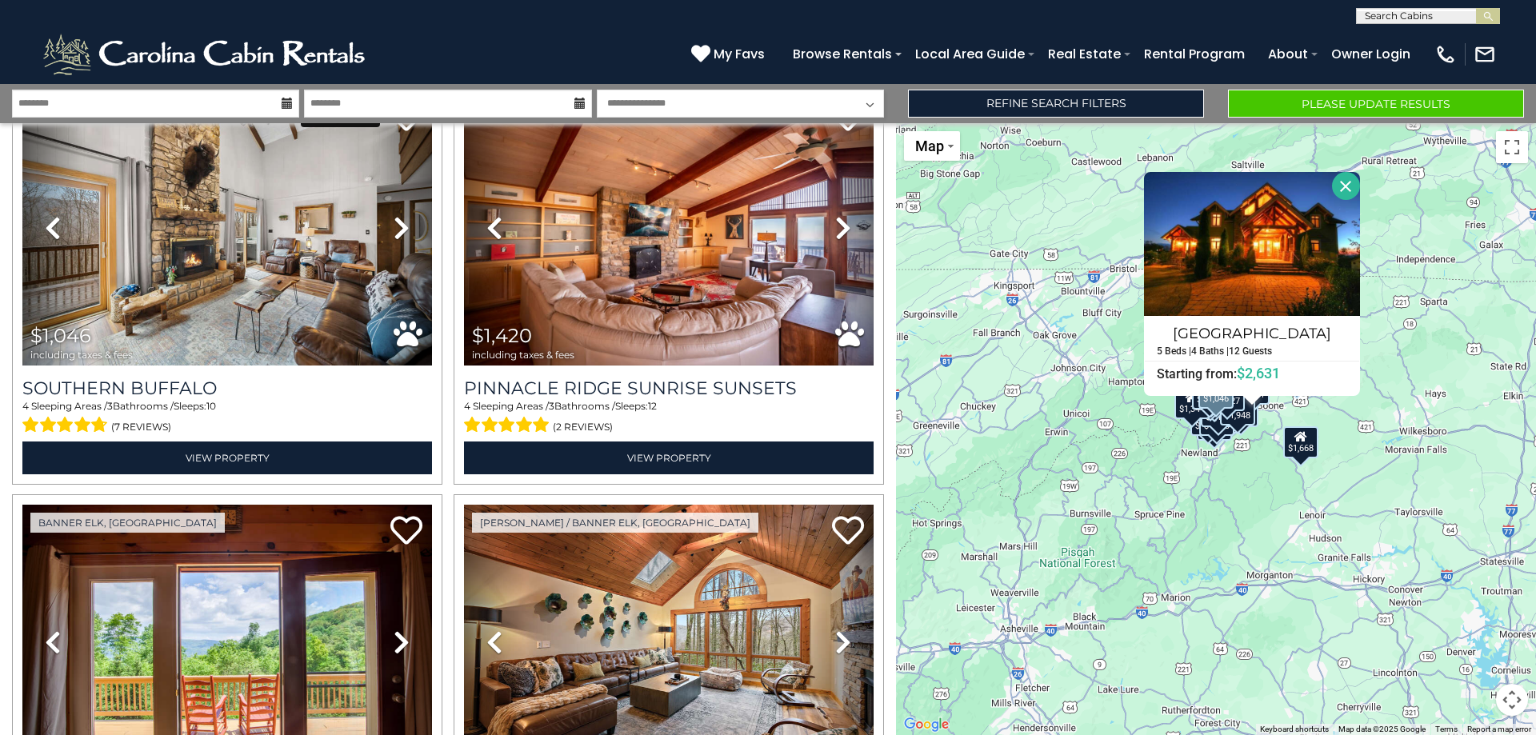
scroll to position [5200, 0]
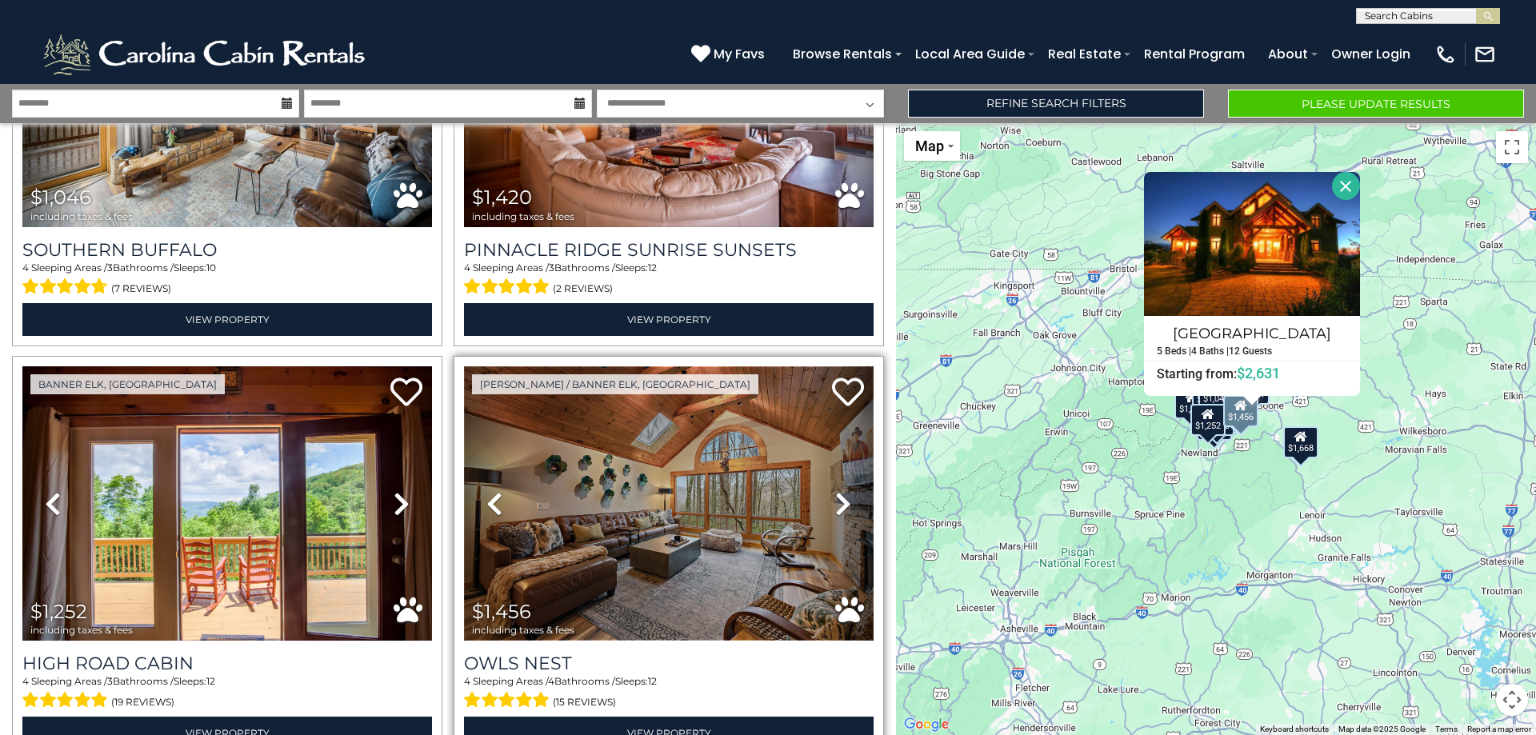
click at [786, 484] on img at bounding box center [669, 503] width 410 height 274
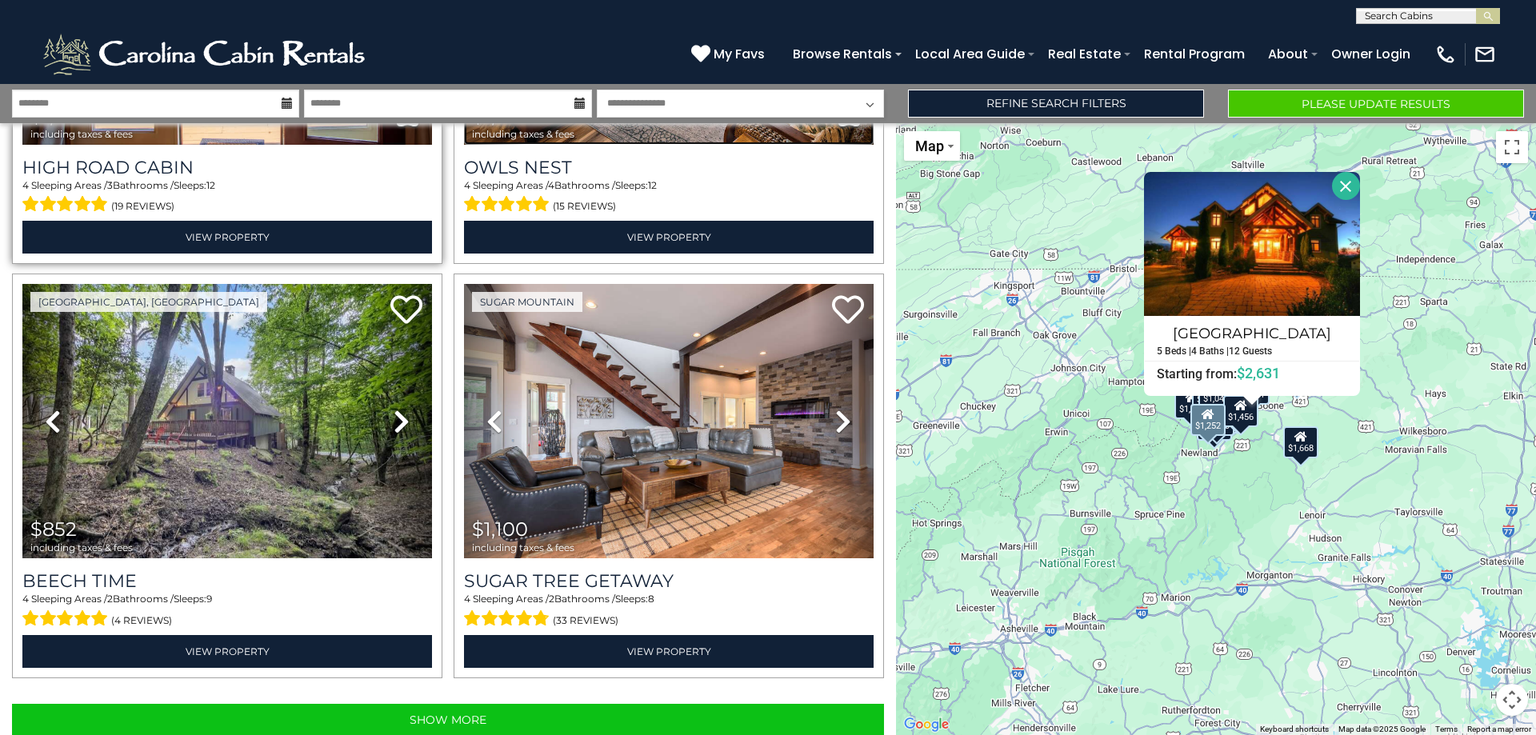
scroll to position [5697, 0]
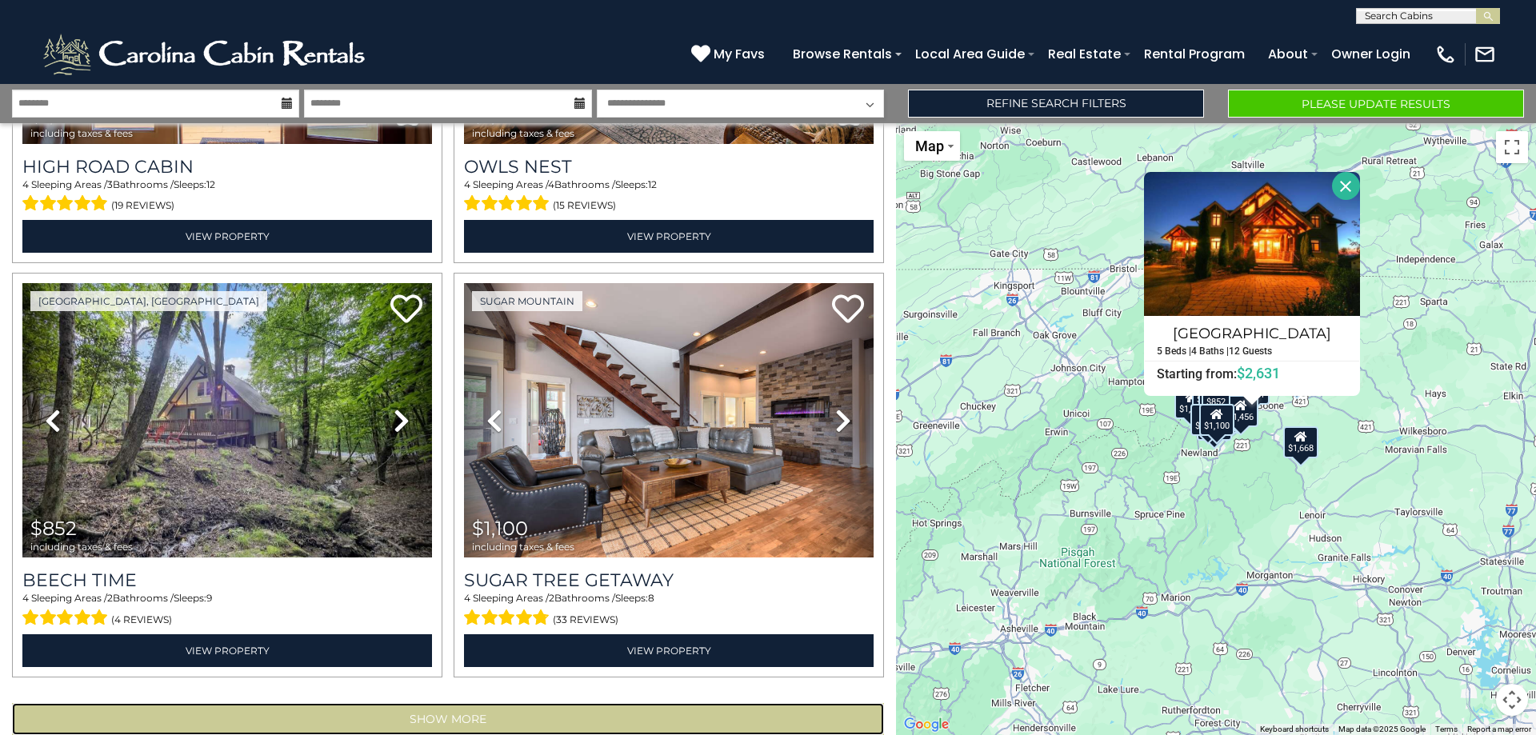
click at [444, 703] on button "Show More" at bounding box center [448, 719] width 872 height 32
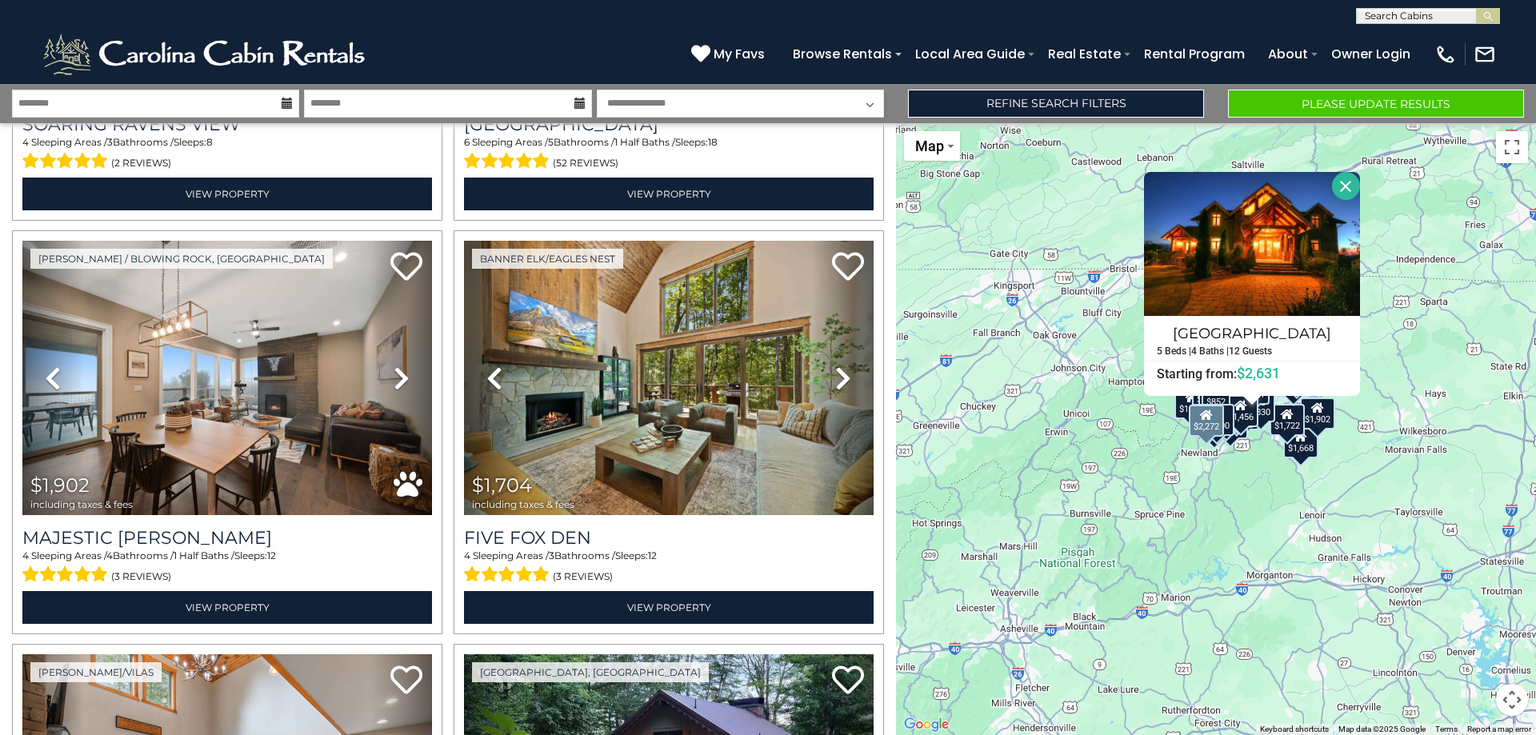
scroll to position [6577, 0]
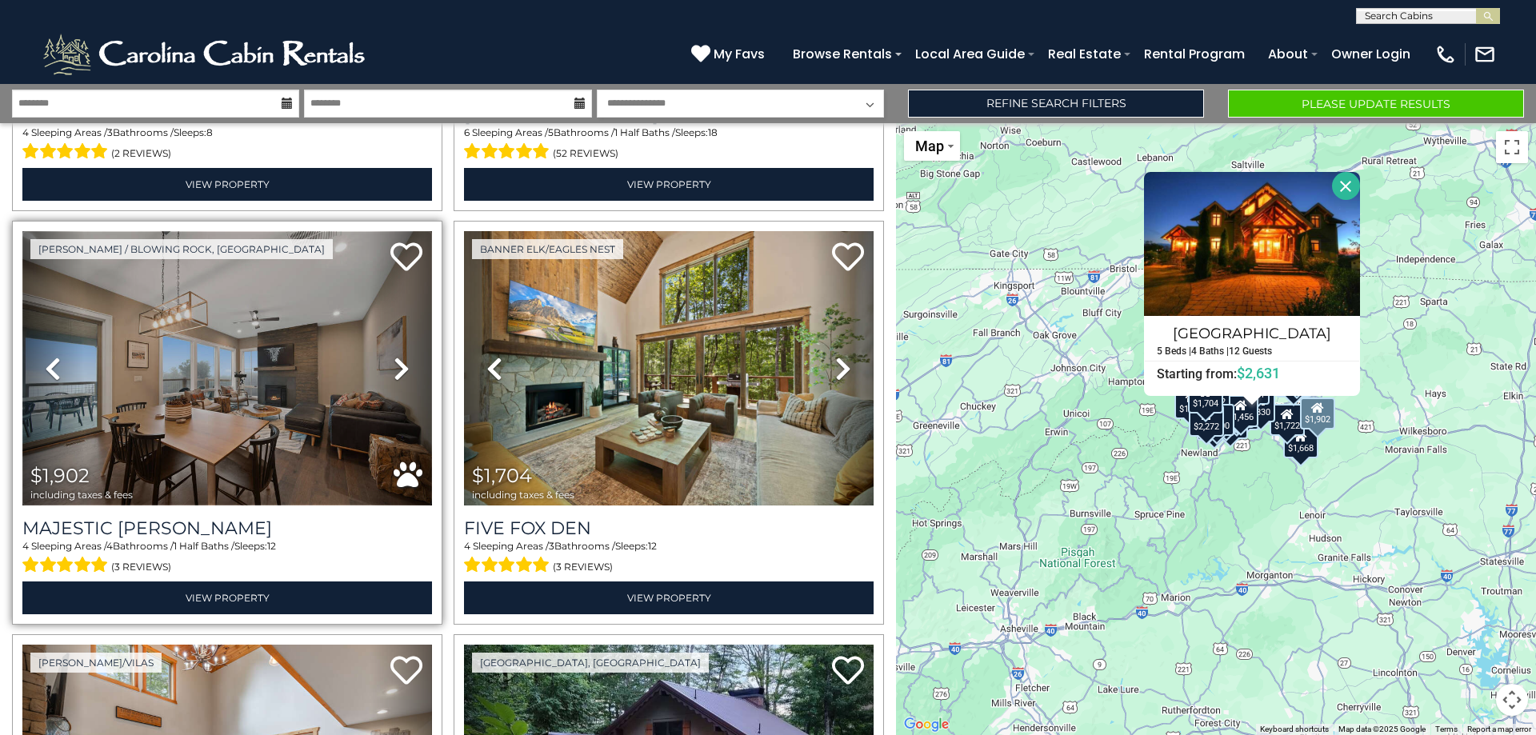
click at [257, 299] on img at bounding box center [227, 368] width 410 height 274
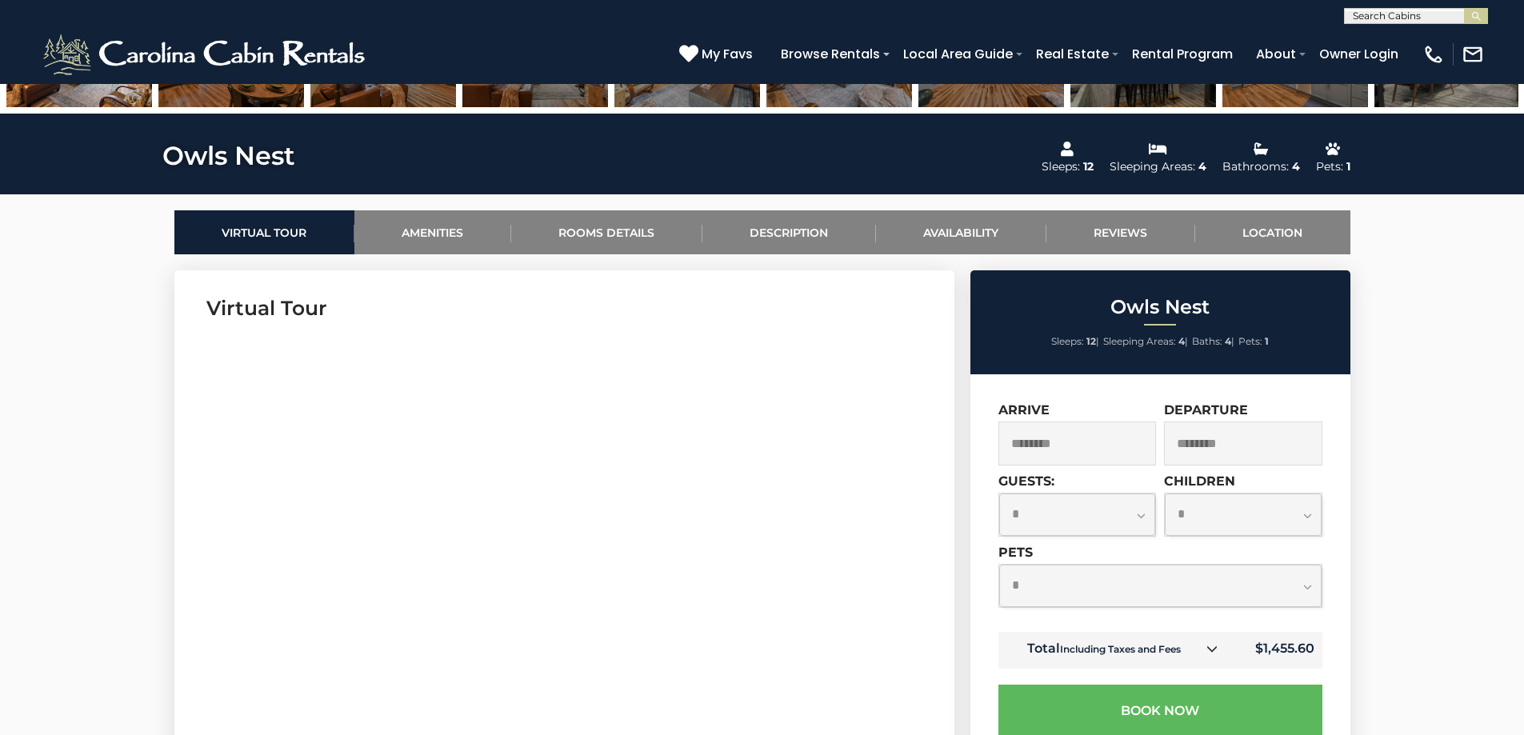
scroll to position [560, 0]
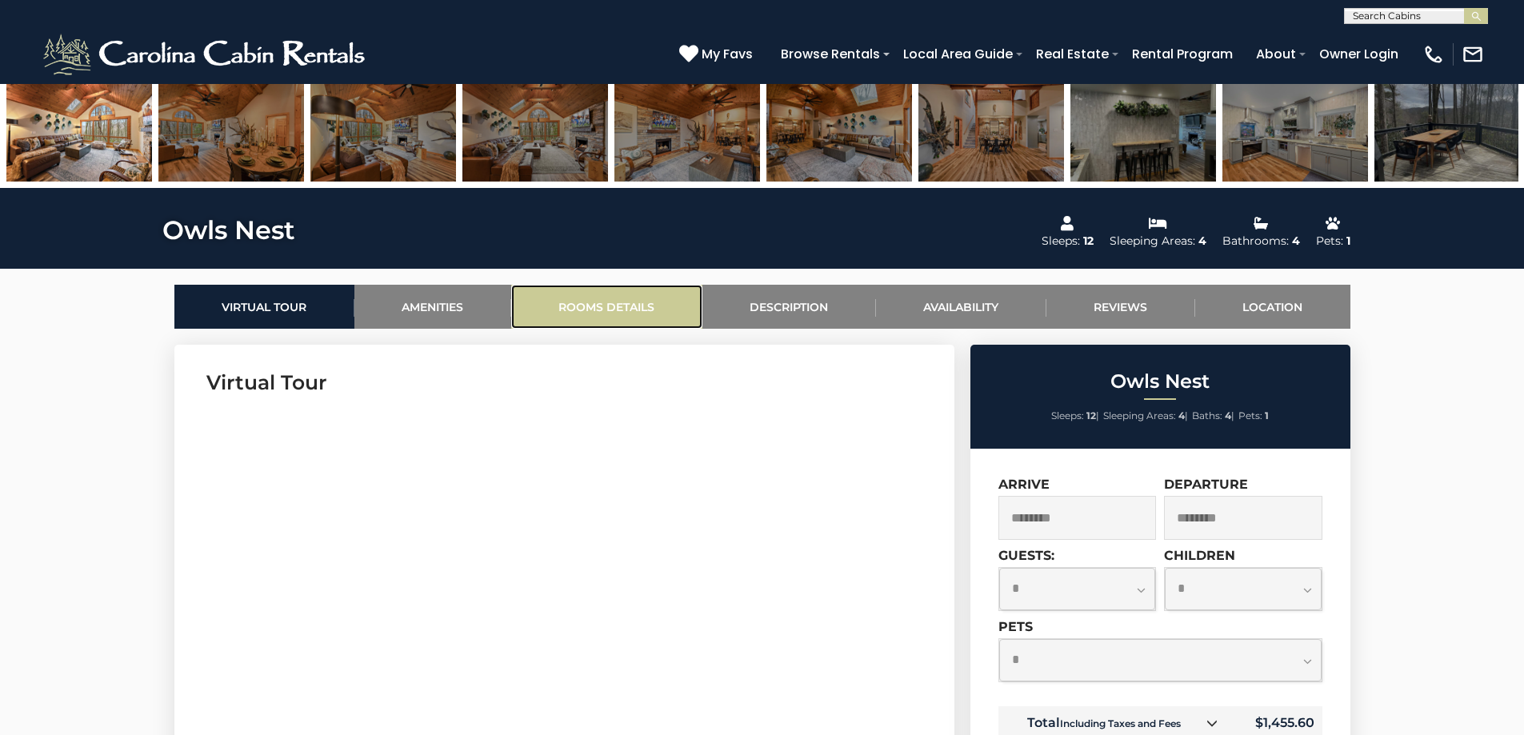
click at [608, 315] on link "Rooms Details" at bounding box center [606, 307] width 191 height 44
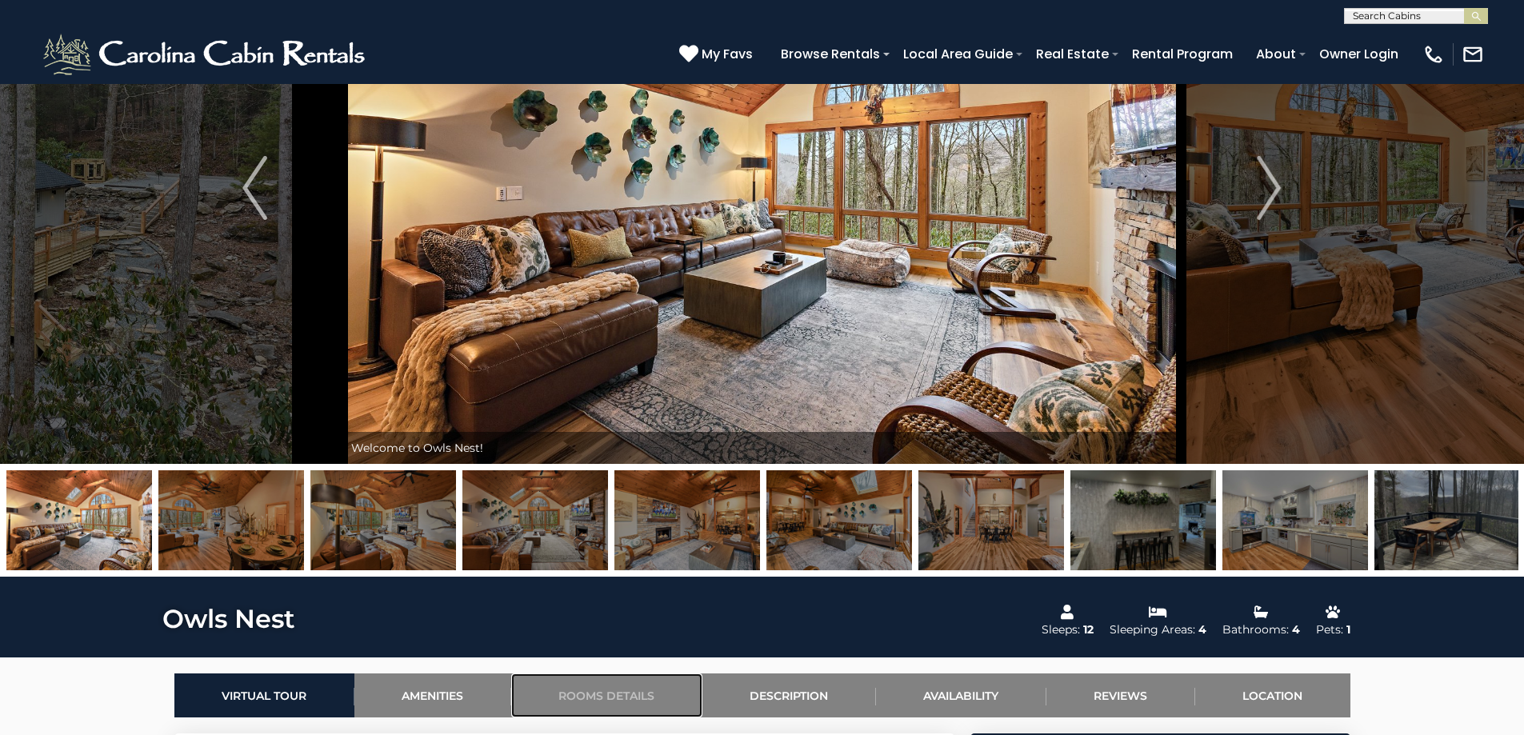
scroll to position [16, 0]
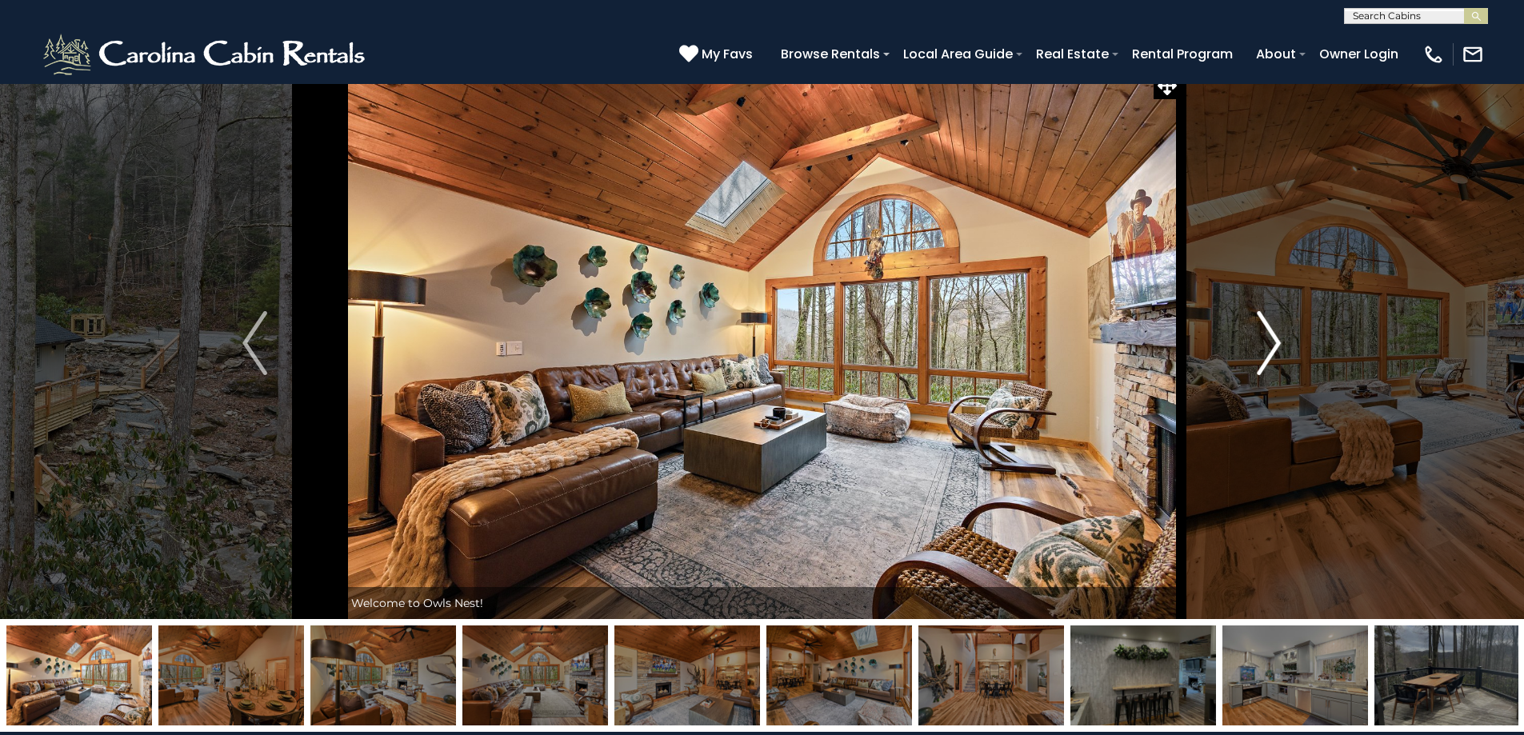
click at [1262, 352] on img "Next" at bounding box center [1269, 343] width 24 height 64
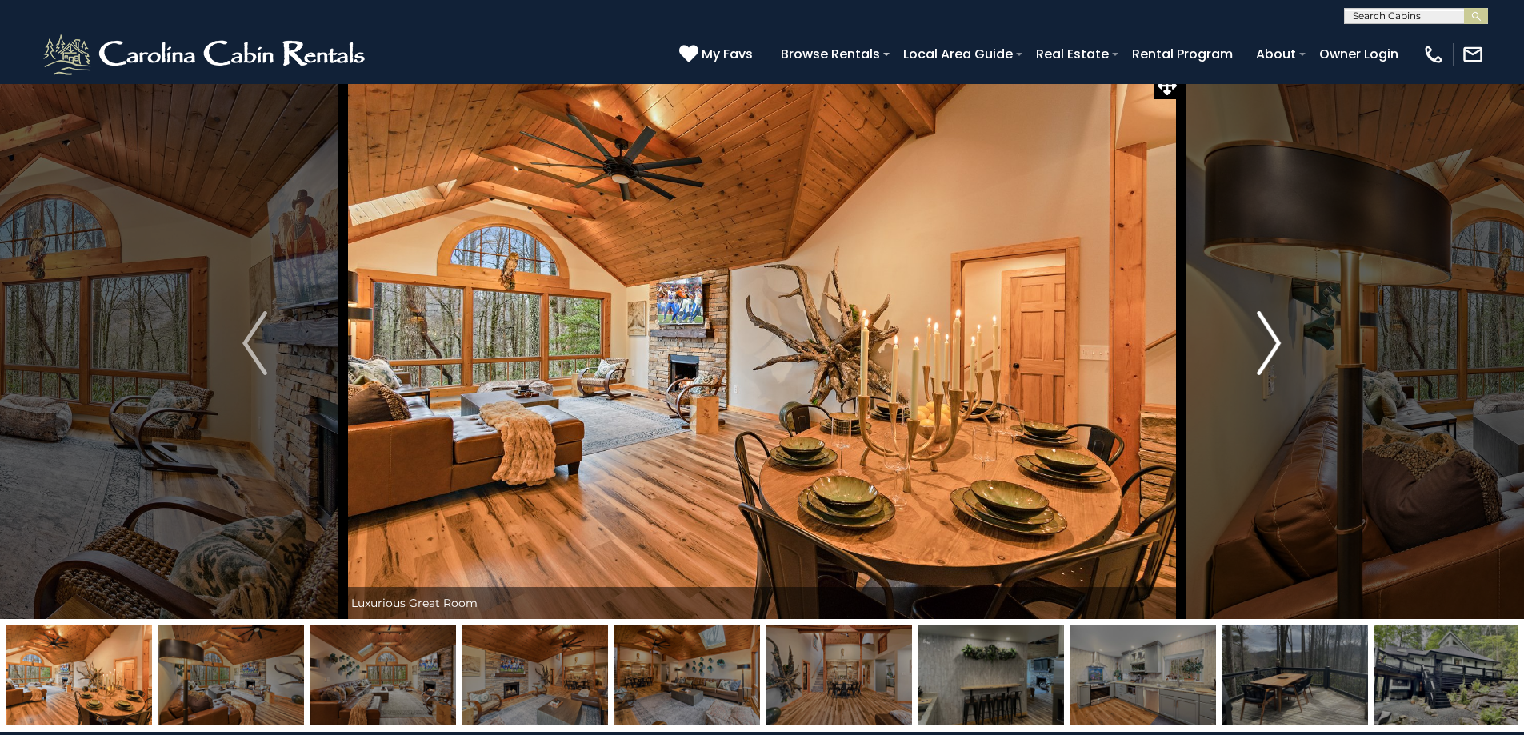
click at [1262, 352] on img "Next" at bounding box center [1269, 343] width 24 height 64
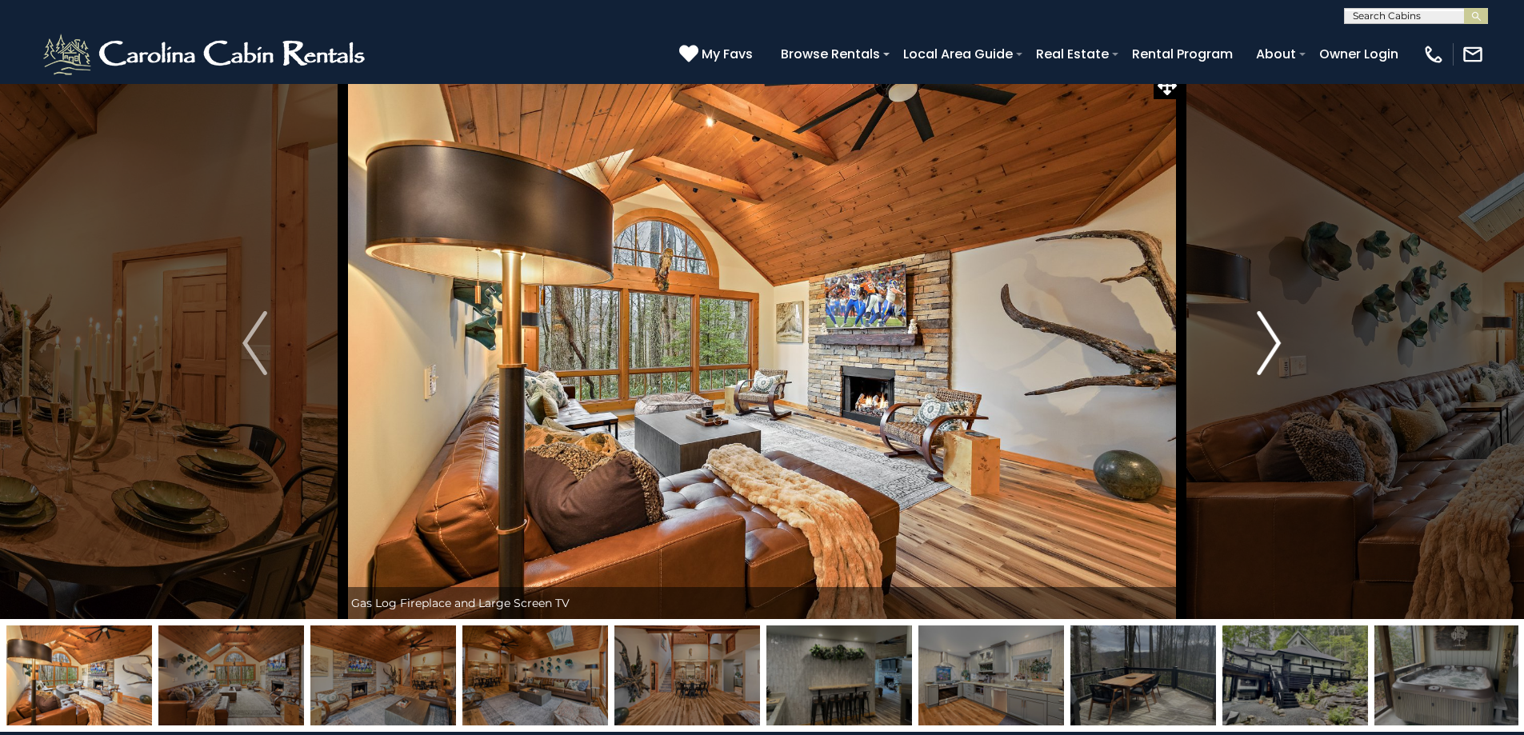
click at [1260, 353] on img "Next" at bounding box center [1269, 343] width 24 height 64
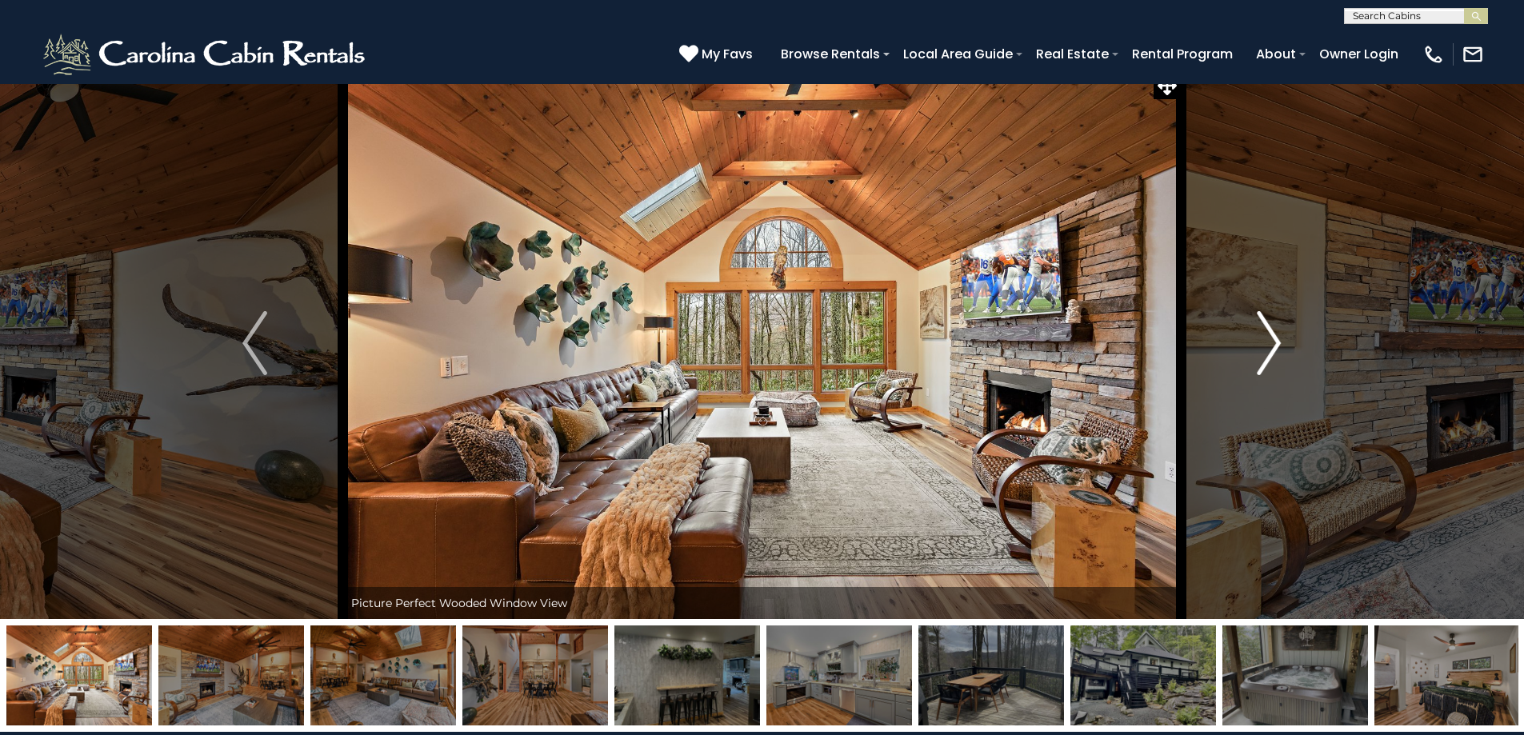
click at [1258, 354] on img "Next" at bounding box center [1269, 343] width 24 height 64
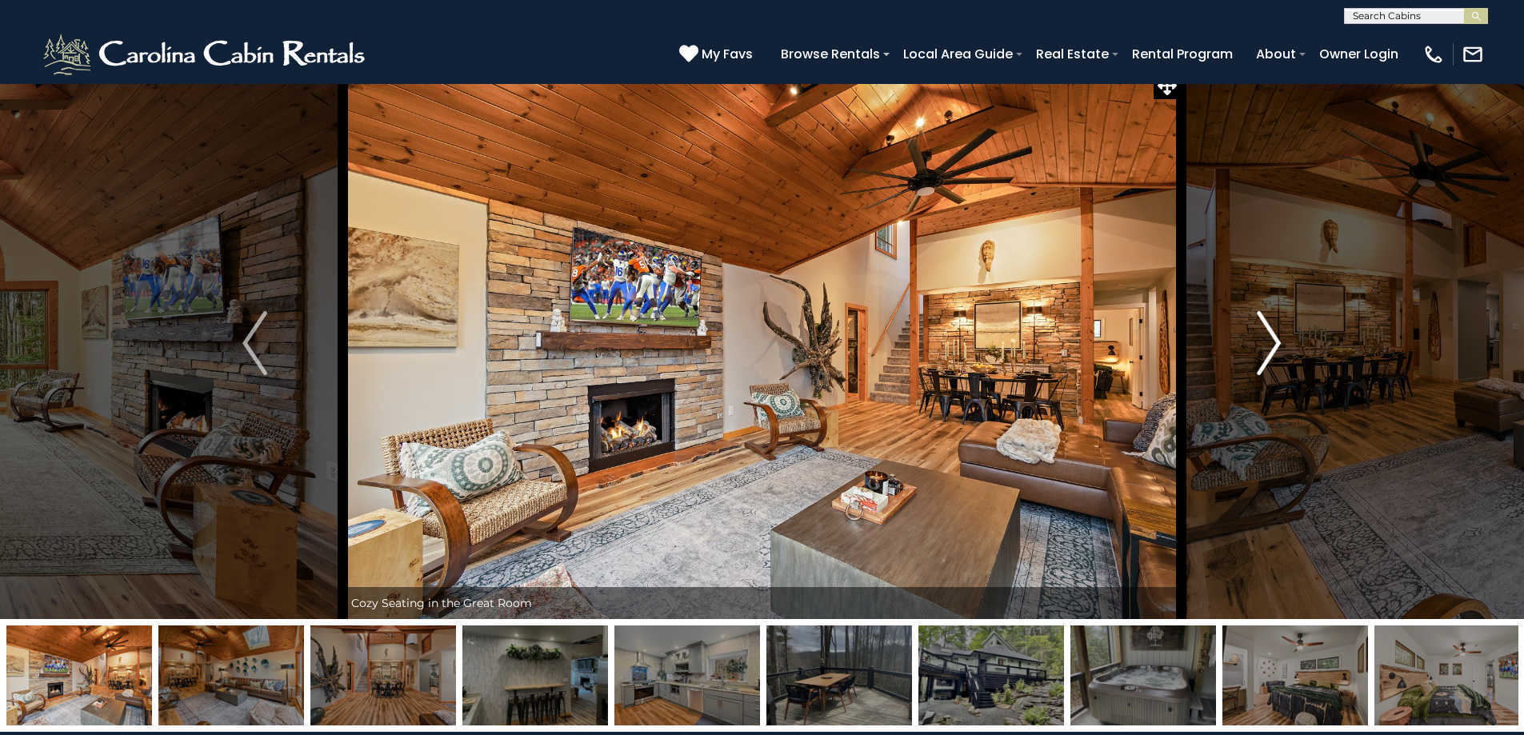
click at [1256, 354] on button "Next" at bounding box center [1269, 343] width 176 height 552
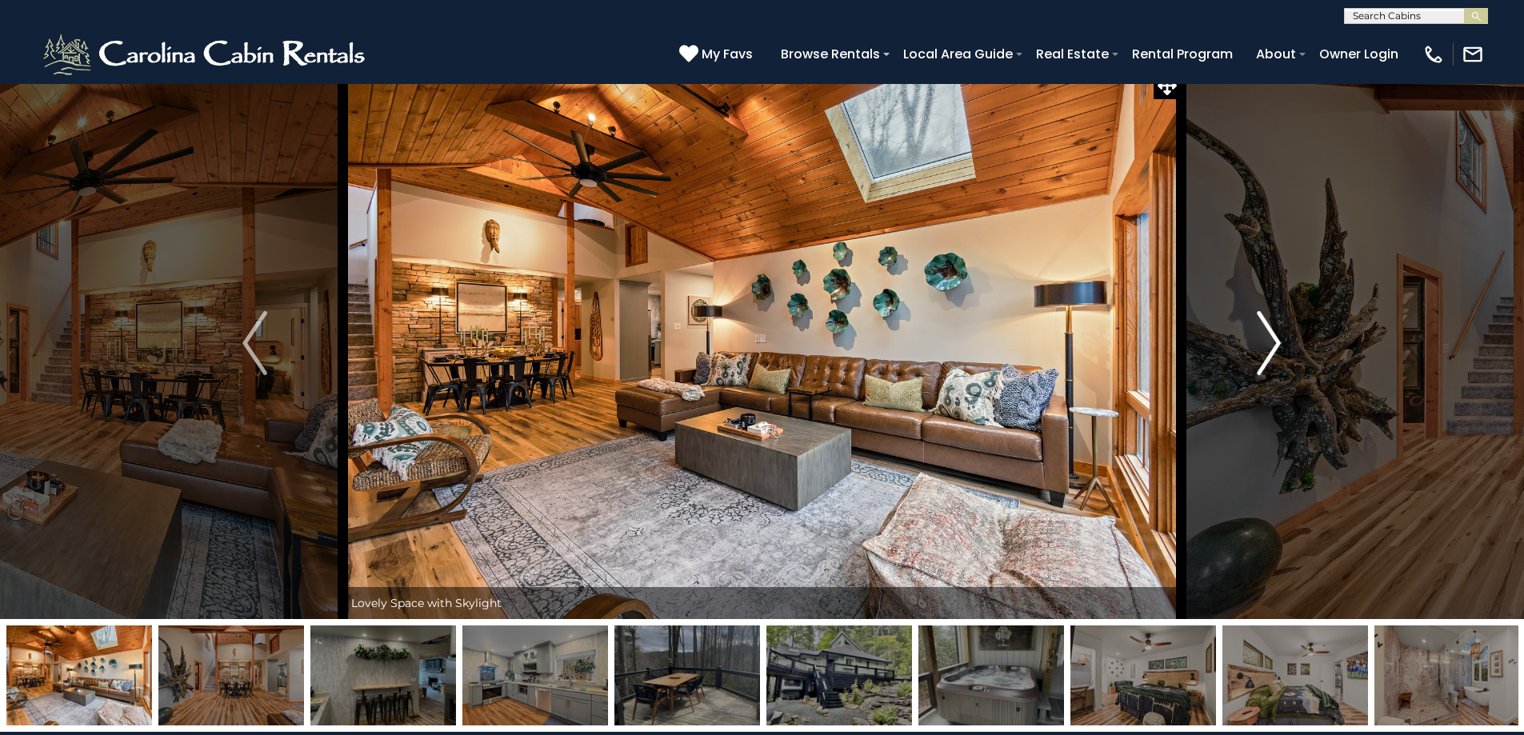
click at [1251, 356] on button "Next" at bounding box center [1269, 343] width 176 height 552
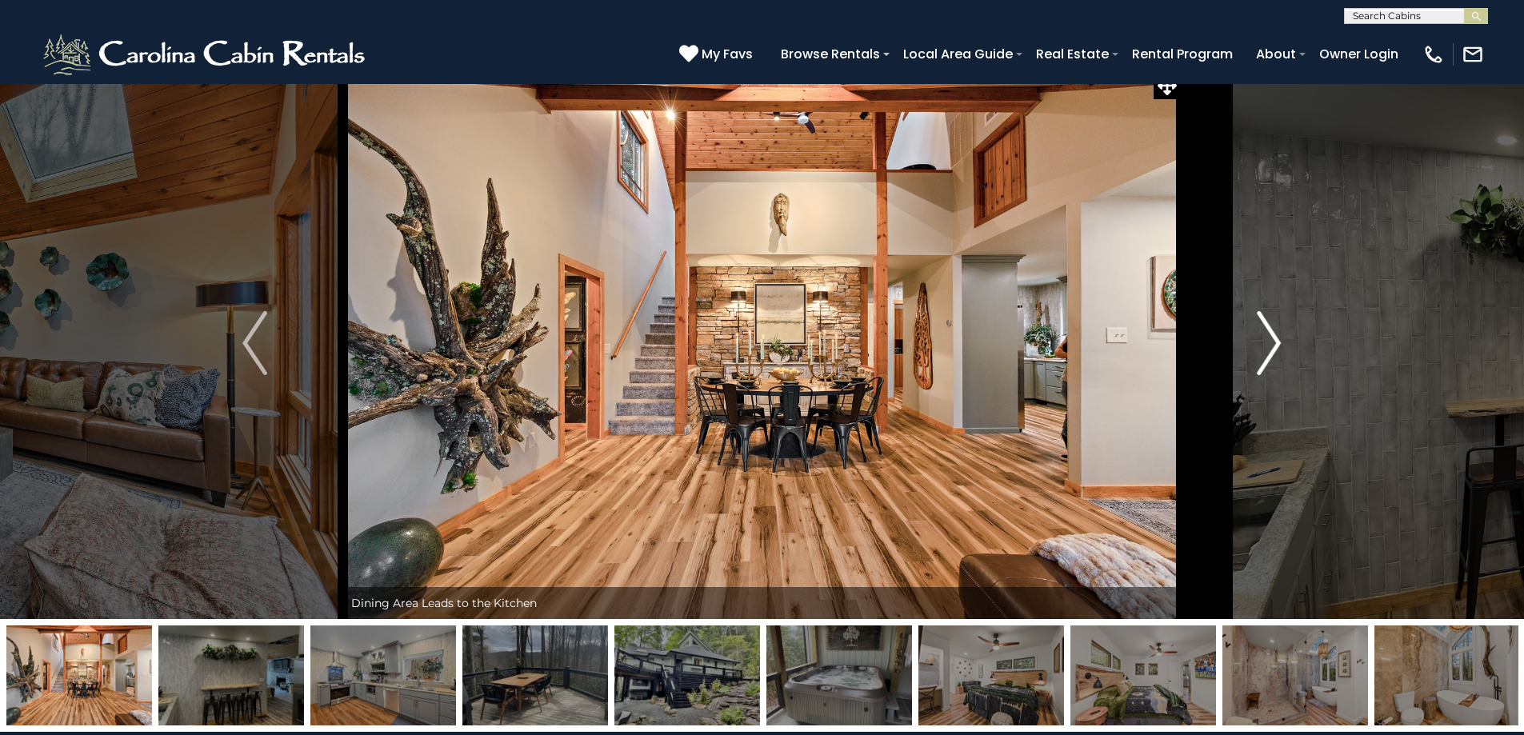
click at [1251, 356] on button "Next" at bounding box center [1269, 343] width 176 height 552
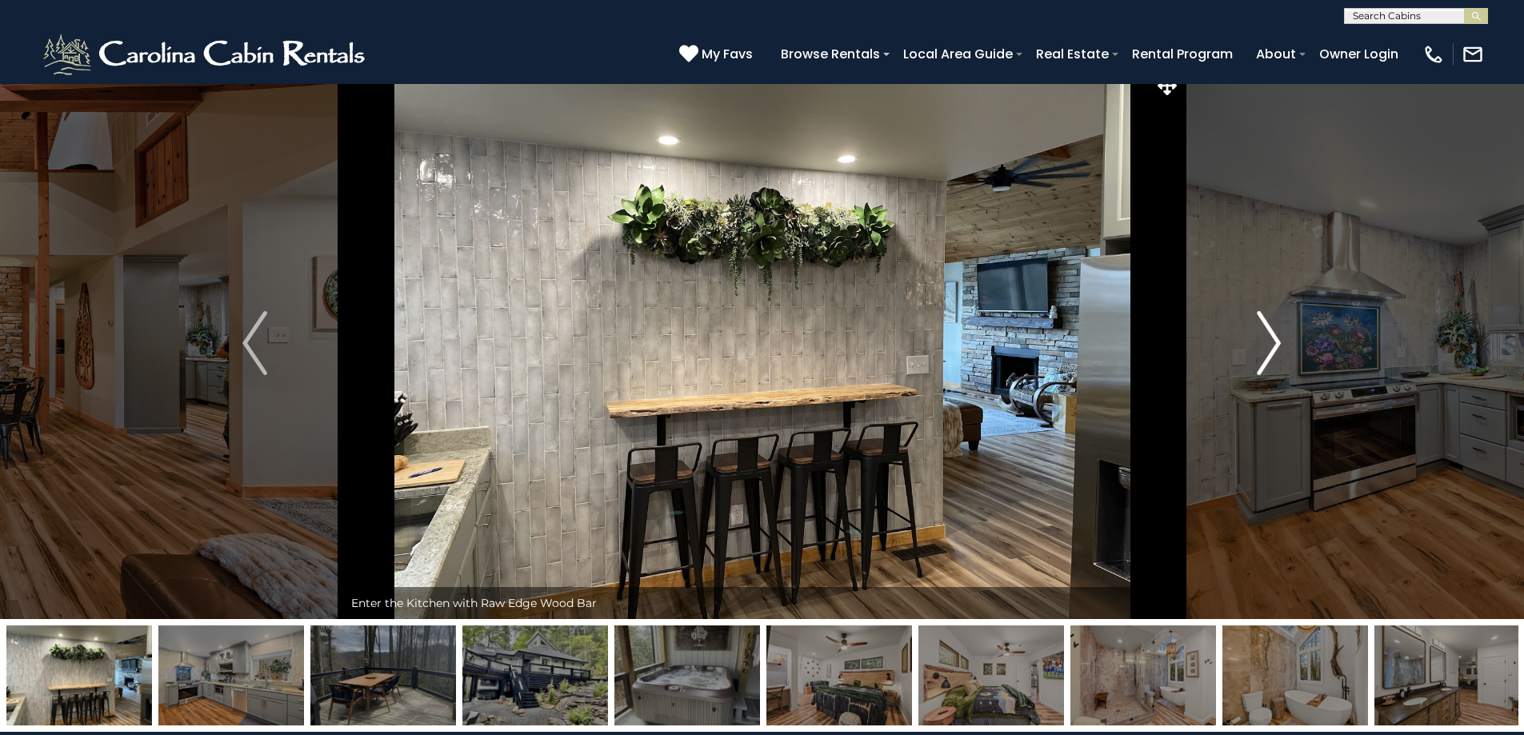
click at [1250, 357] on button "Next" at bounding box center [1269, 343] width 176 height 552
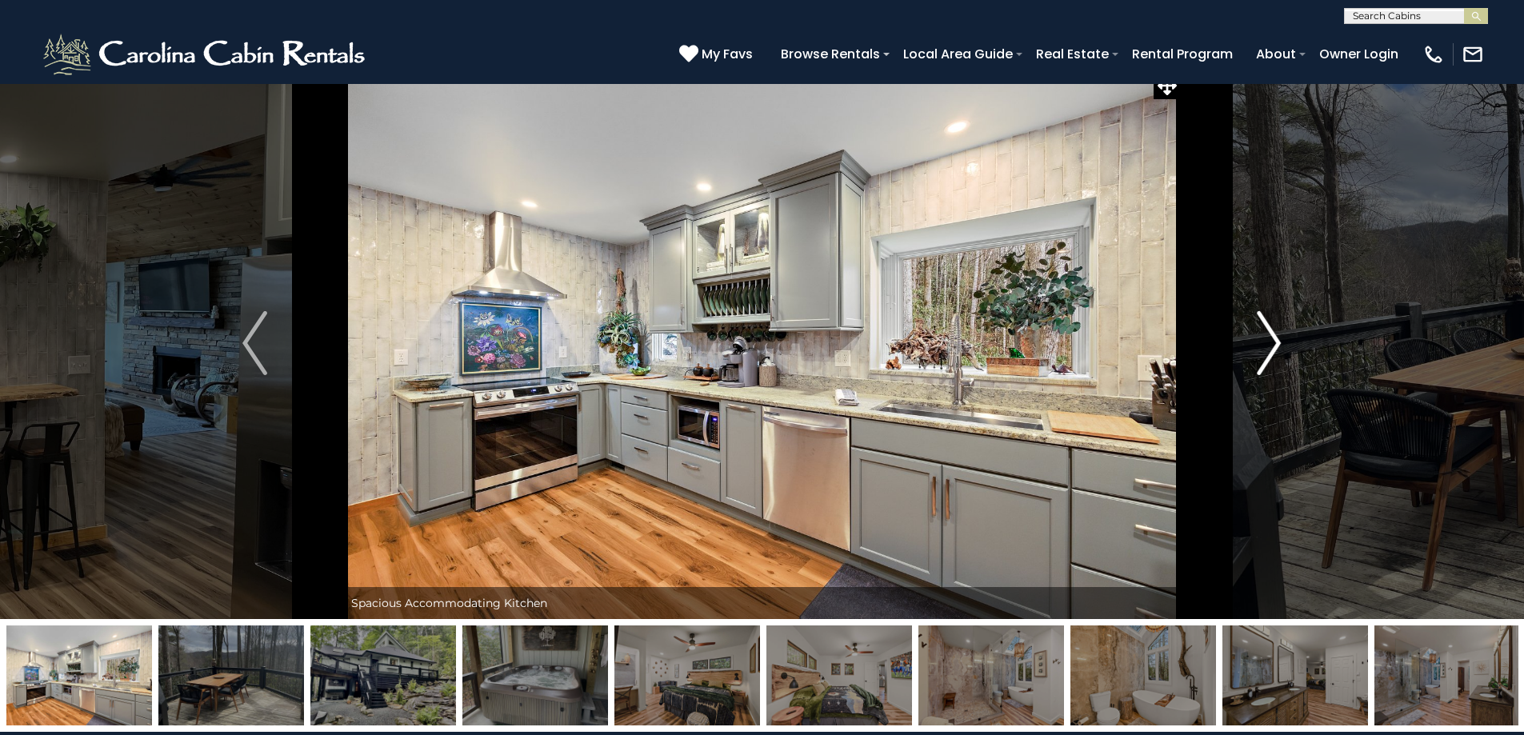
click at [1246, 358] on button "Next" at bounding box center [1269, 343] width 176 height 552
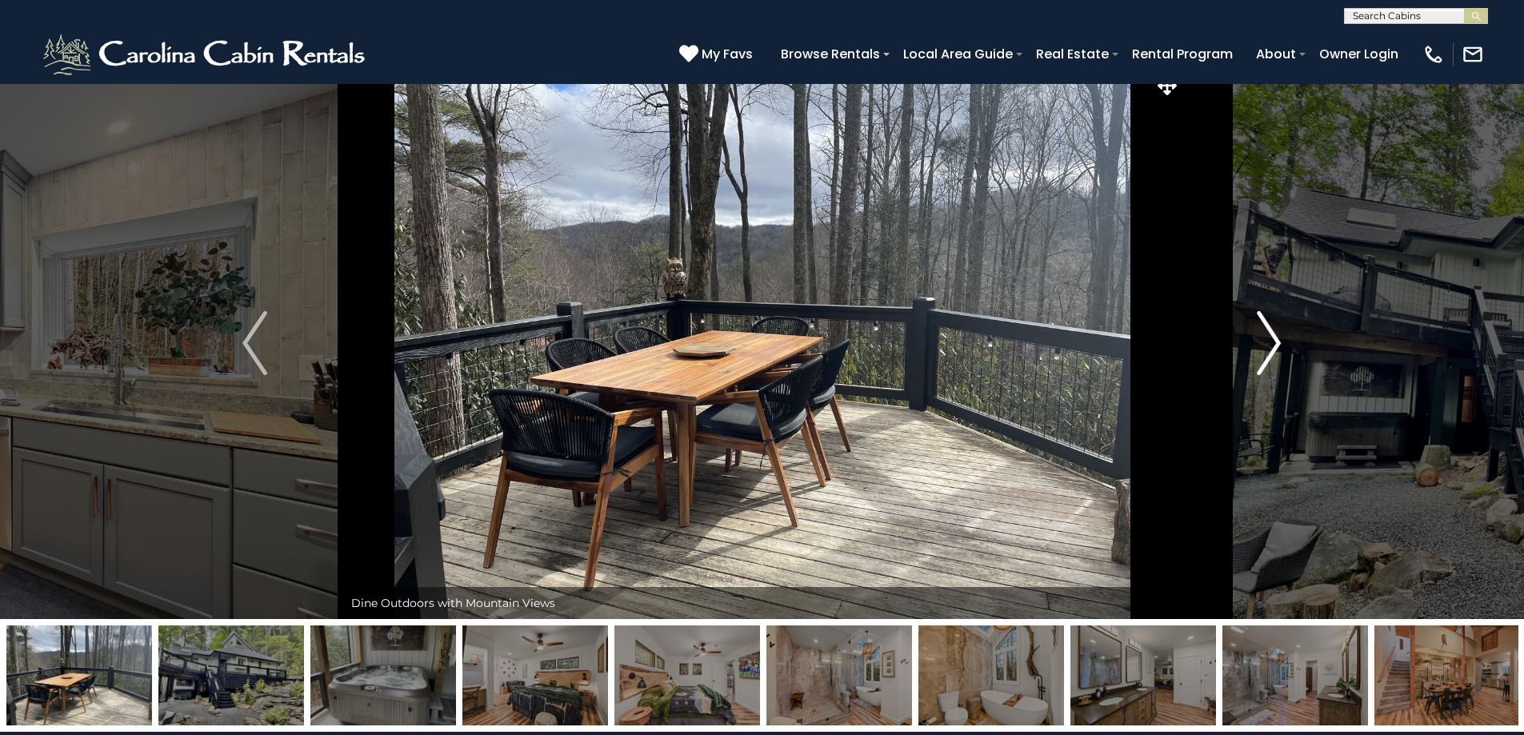
click at [1246, 358] on button "Next" at bounding box center [1269, 343] width 176 height 552
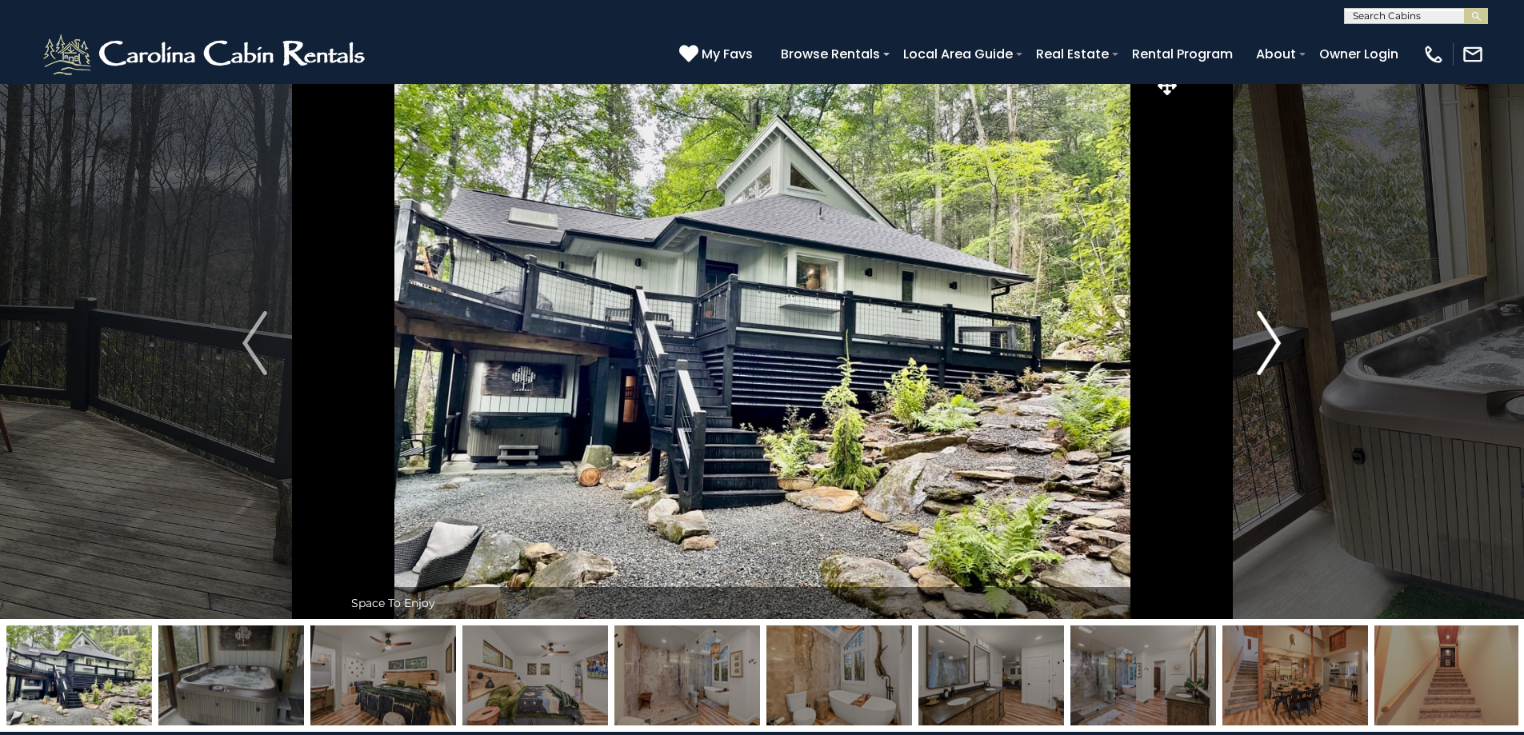
click at [1246, 358] on button "Next" at bounding box center [1269, 343] width 176 height 552
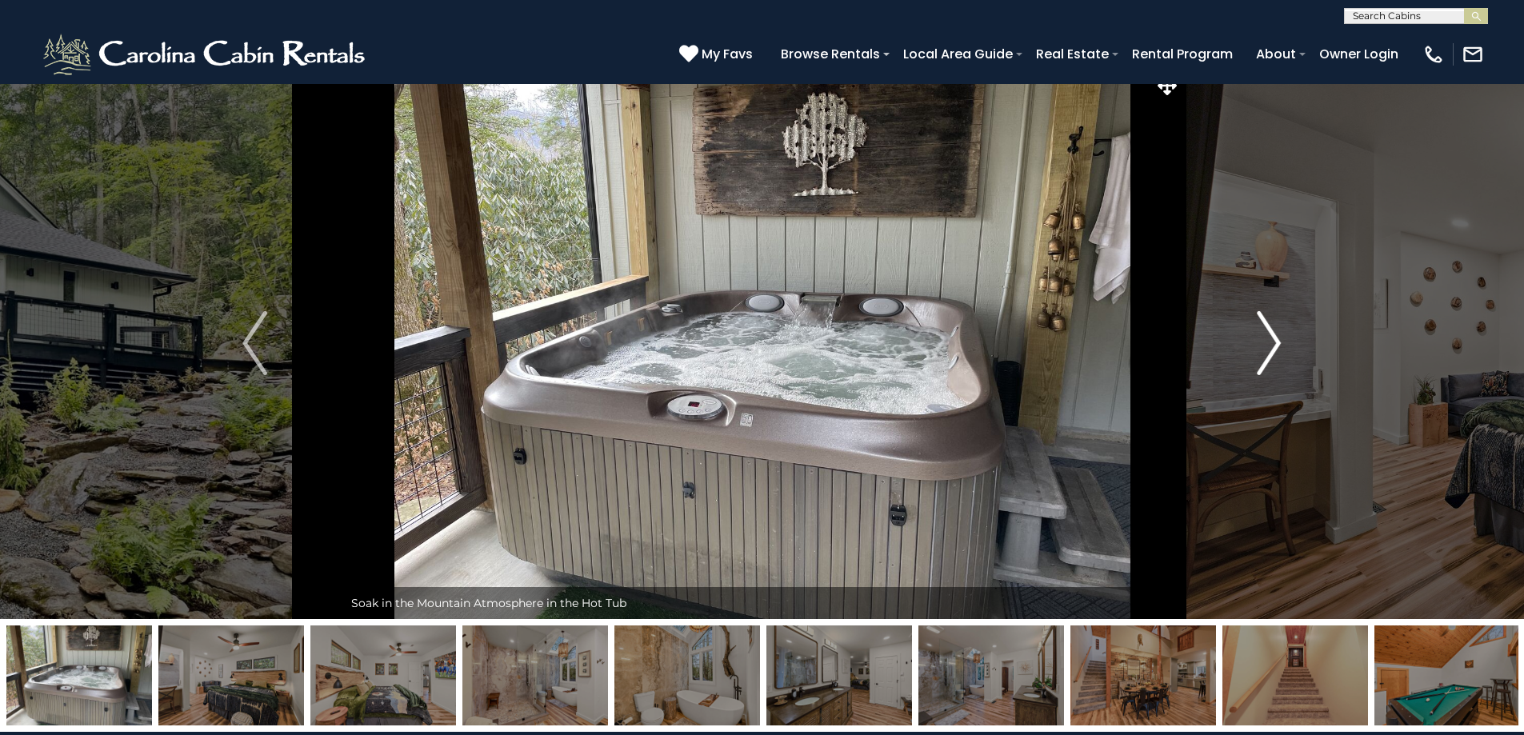
click at [1243, 358] on button "Next" at bounding box center [1269, 343] width 176 height 552
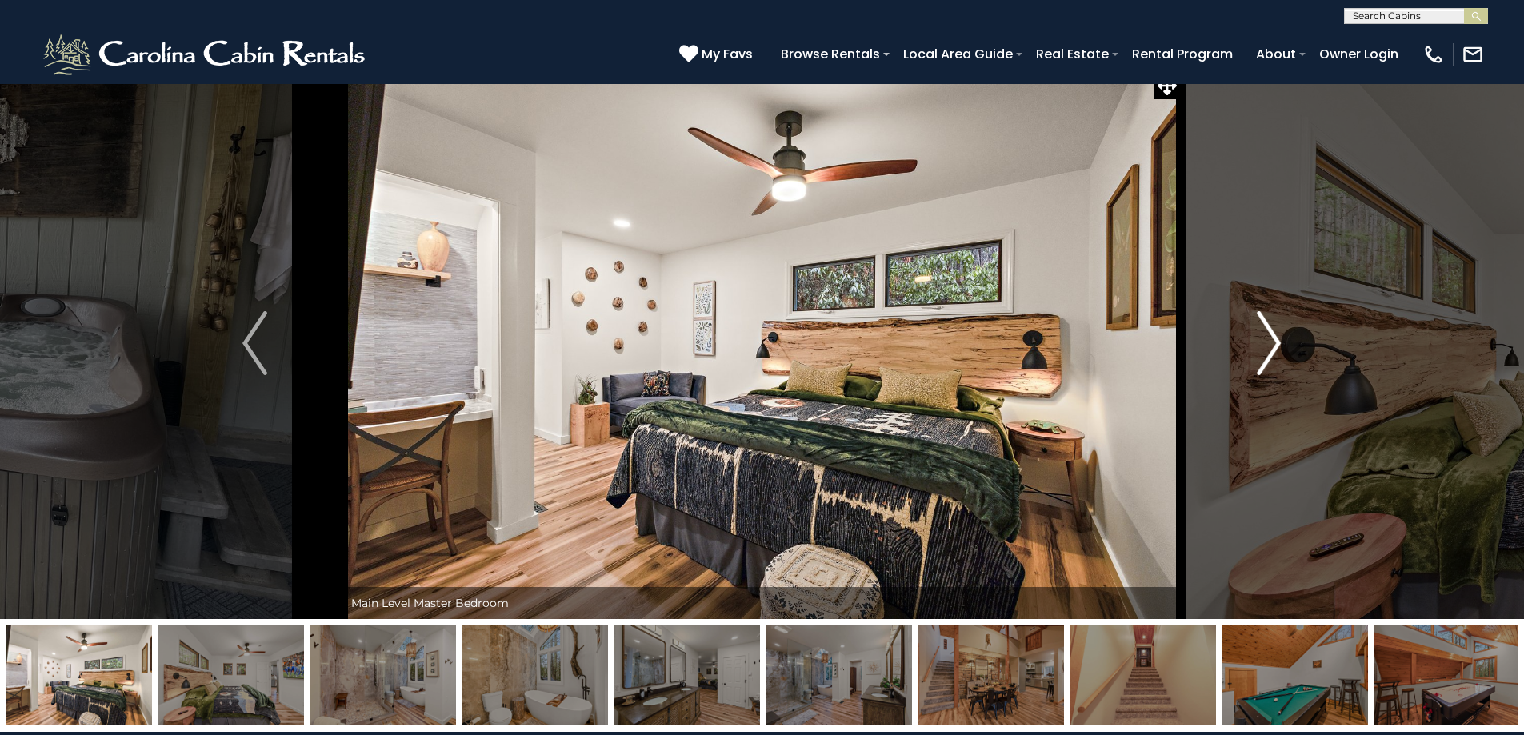
click at [1243, 358] on button "Next" at bounding box center [1269, 343] width 176 height 552
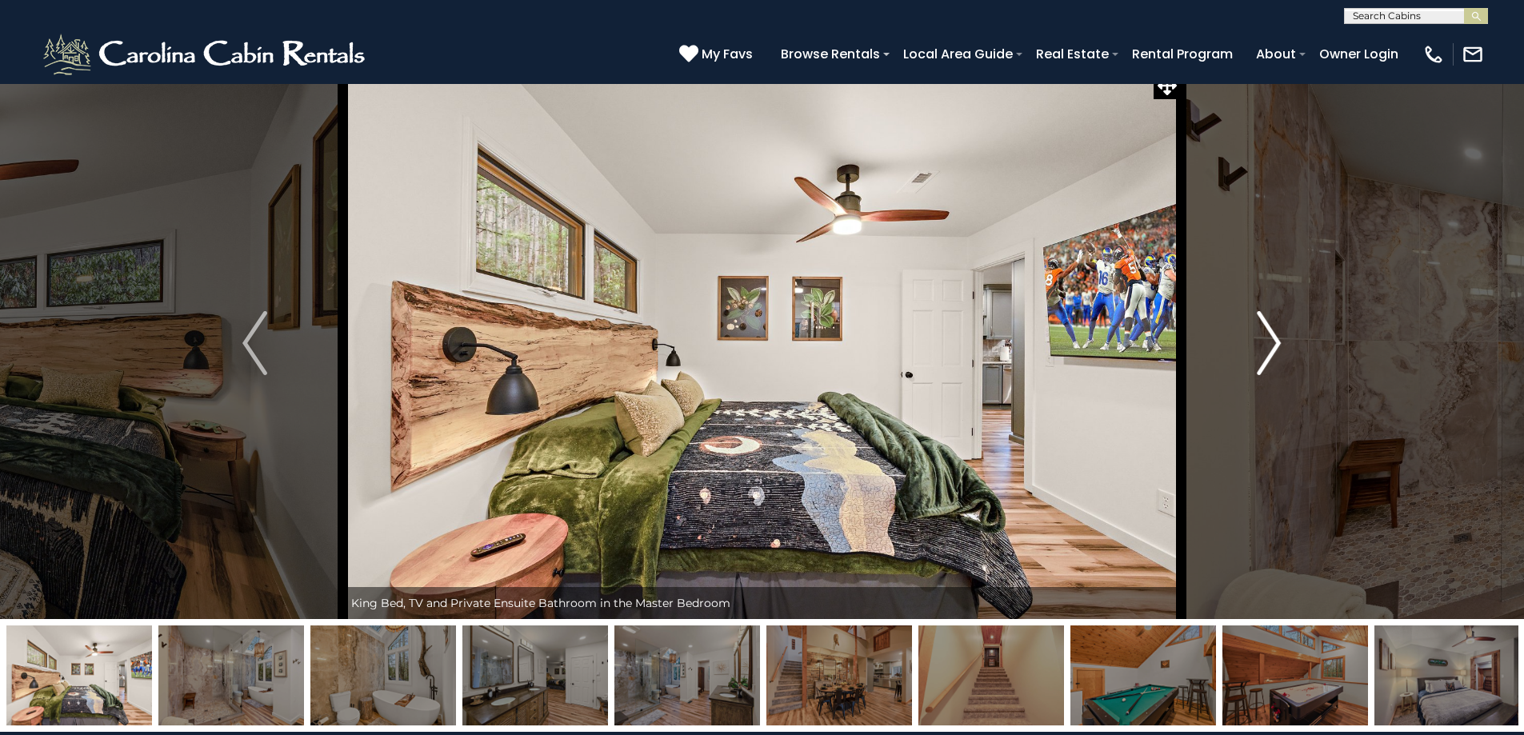
click at [1243, 358] on button "Next" at bounding box center [1269, 343] width 176 height 552
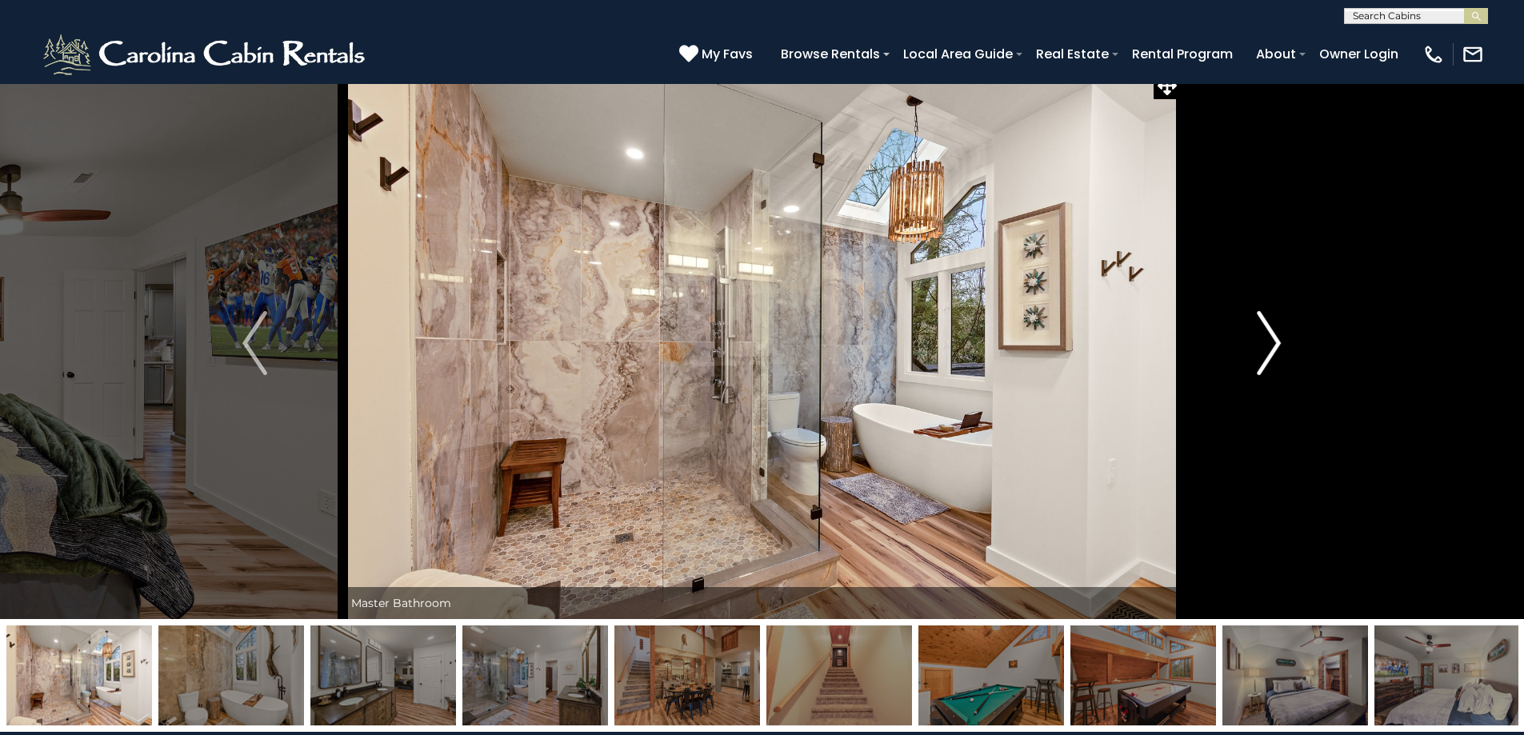
click at [1243, 358] on button "Next" at bounding box center [1269, 343] width 176 height 552
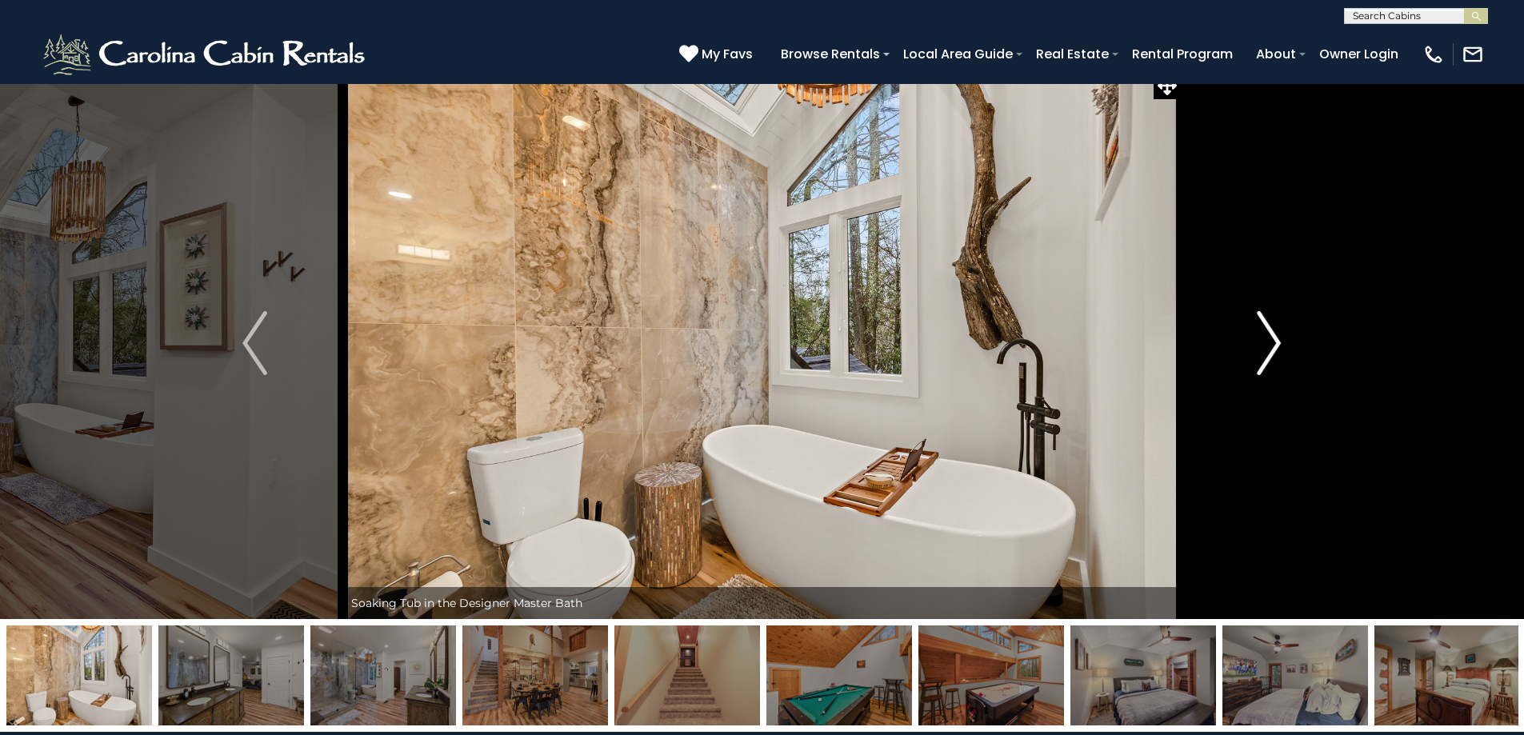
click at [1243, 358] on button "Next" at bounding box center [1269, 343] width 176 height 552
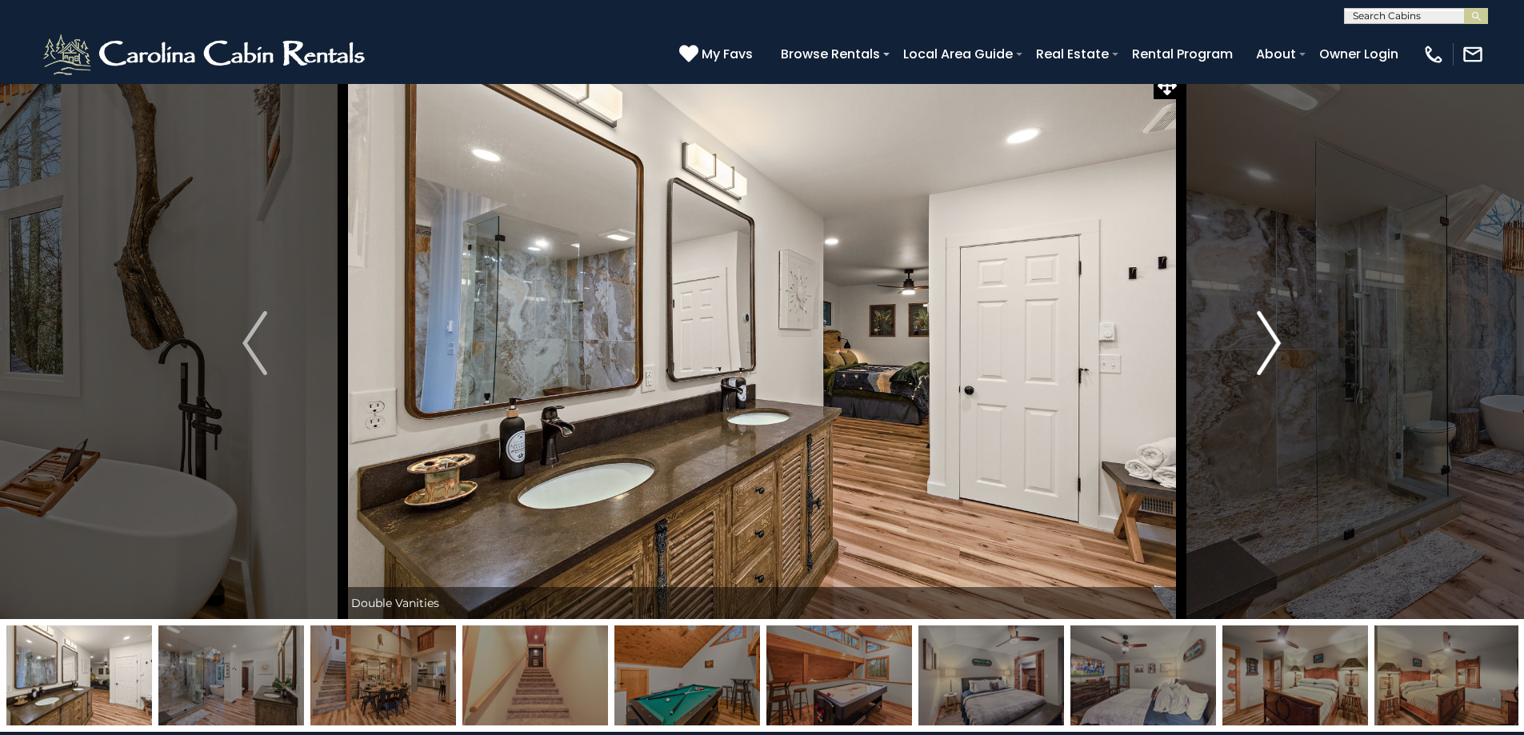
click at [1243, 358] on button "Next" at bounding box center [1269, 343] width 176 height 552
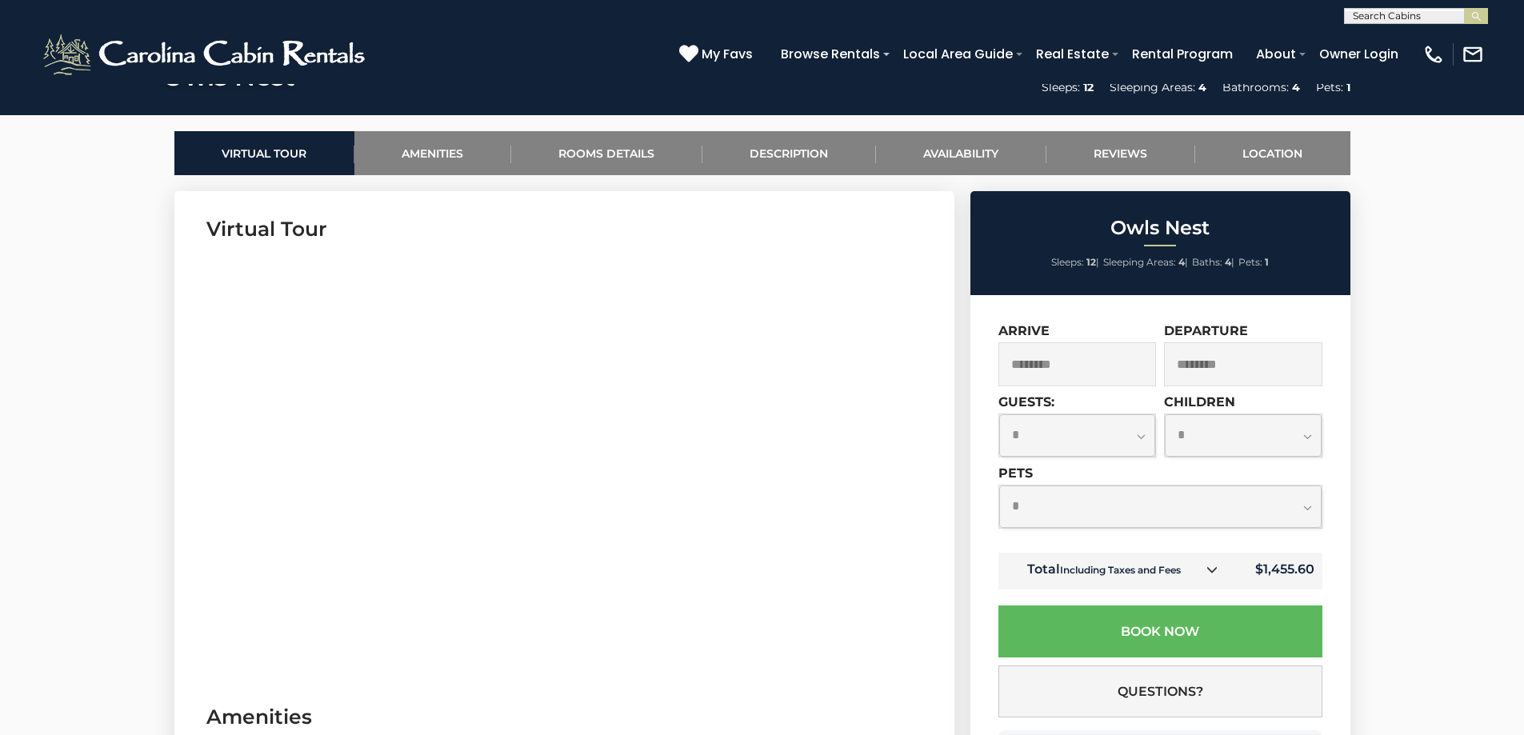
scroll to position [720, 0]
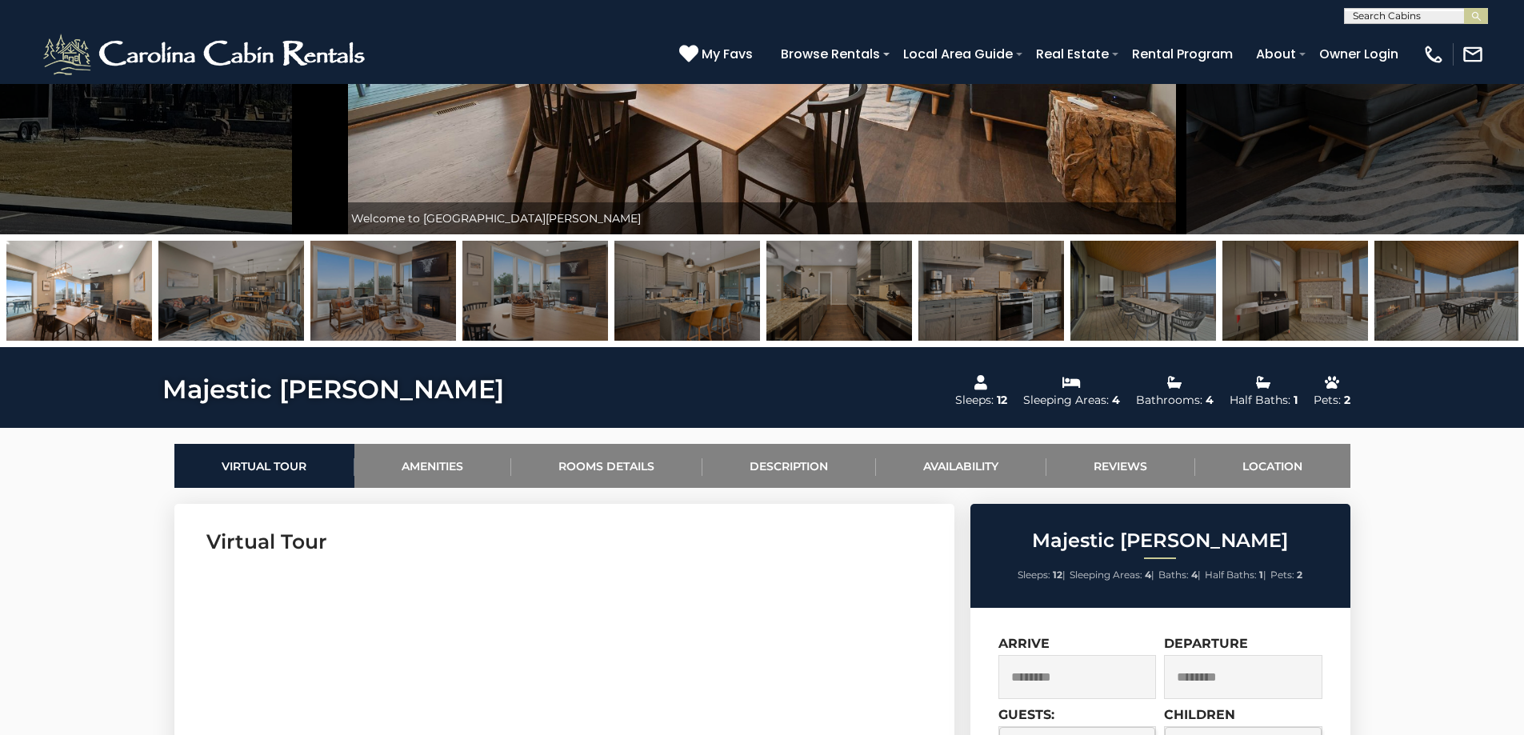
scroll to position [400, 0]
